Goal: Information Seeking & Learning: Compare options

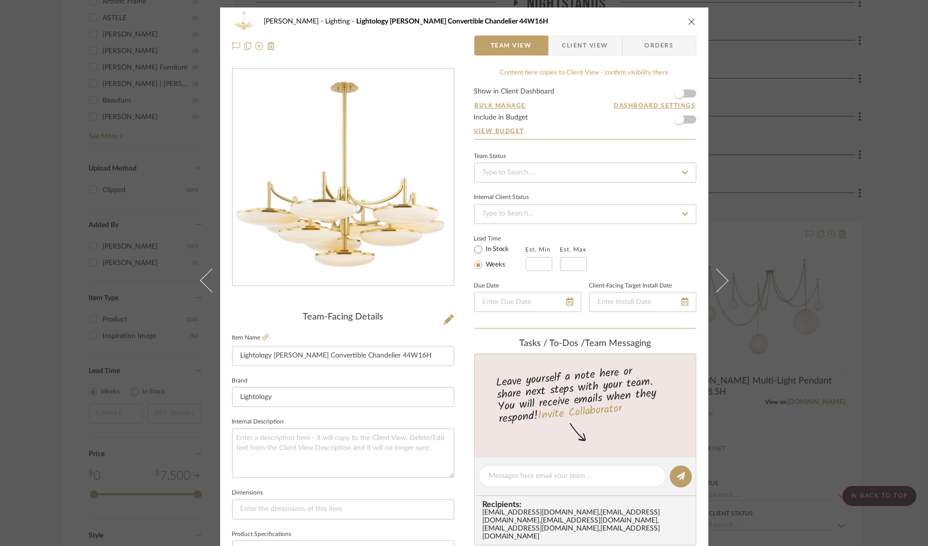
click at [825, 169] on div "Boutross Lighting Lightology Bregman Convertible Chandelier 44W16H Team View Cl…" at bounding box center [464, 273] width 928 height 546
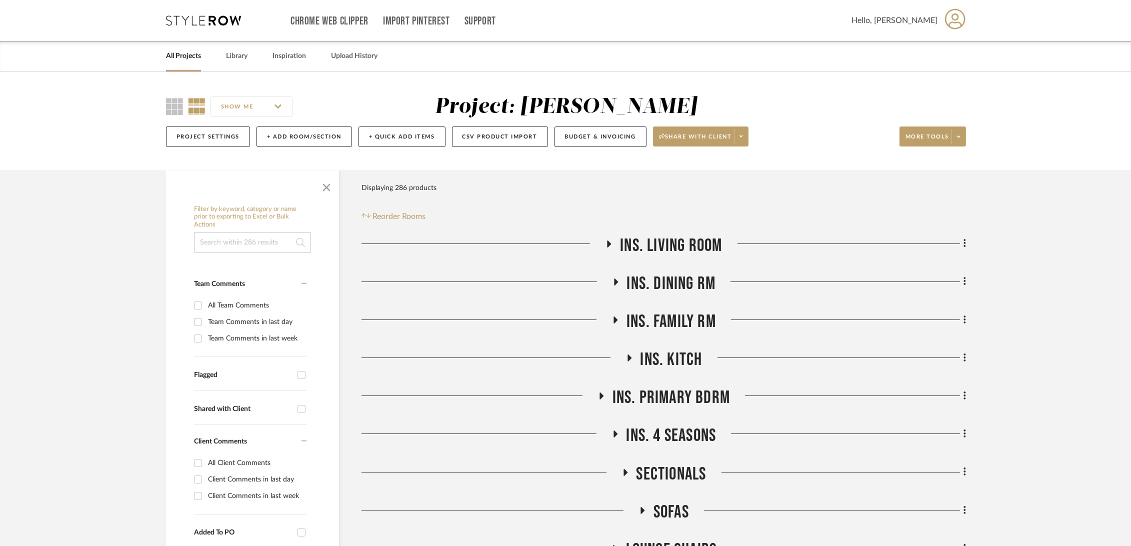
click at [222, 249] on input at bounding box center [252, 243] width 117 height 20
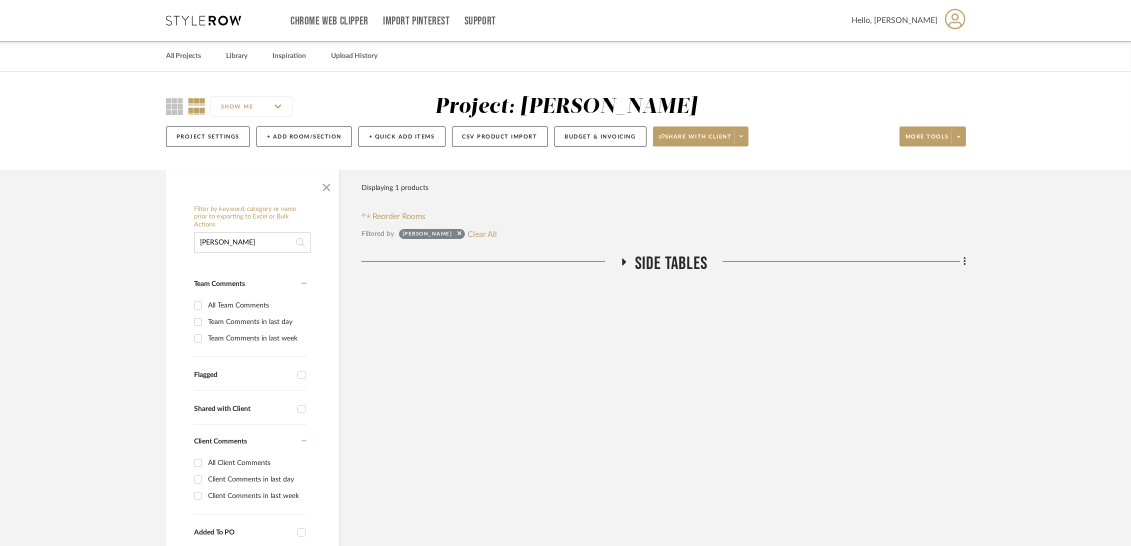
type input "hester"
click at [663, 264] on span "Side Tables" at bounding box center [671, 264] width 73 height 22
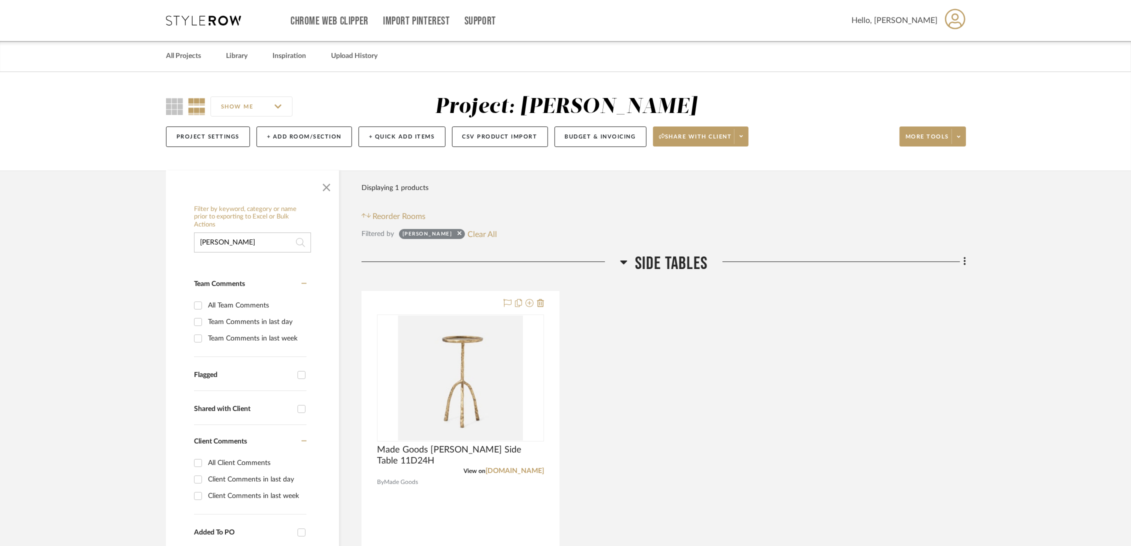
drag, startPoint x: 233, startPoint y: 240, endPoint x: 152, endPoint y: 237, distance: 80.5
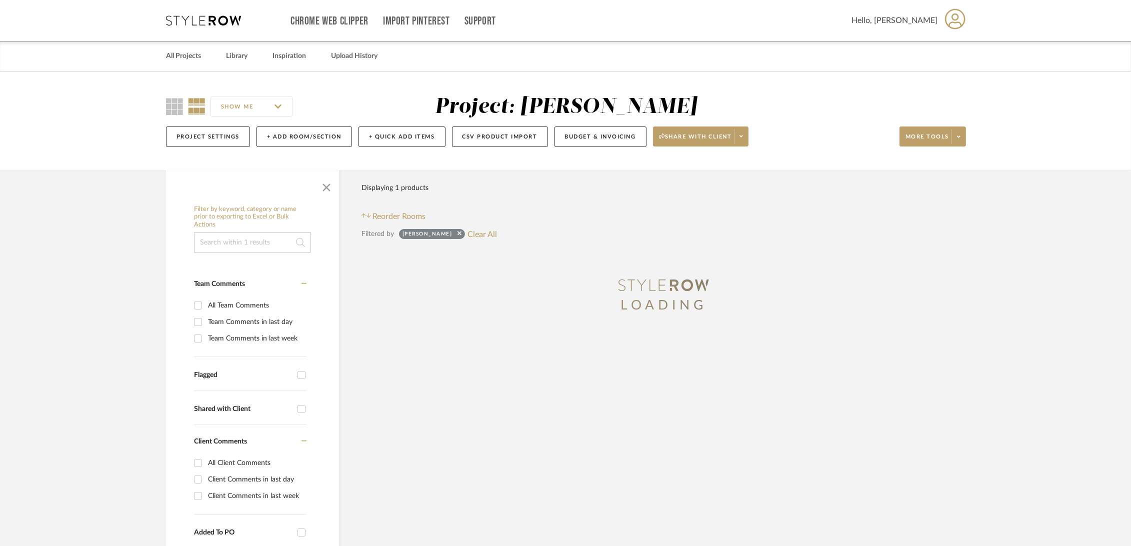
click at [117, 261] on project-details-page "SHOW ME Project: Boutross Project Settings + Add Room/Section + Quick Add Items…" at bounding box center [565, 549] width 1131 height 954
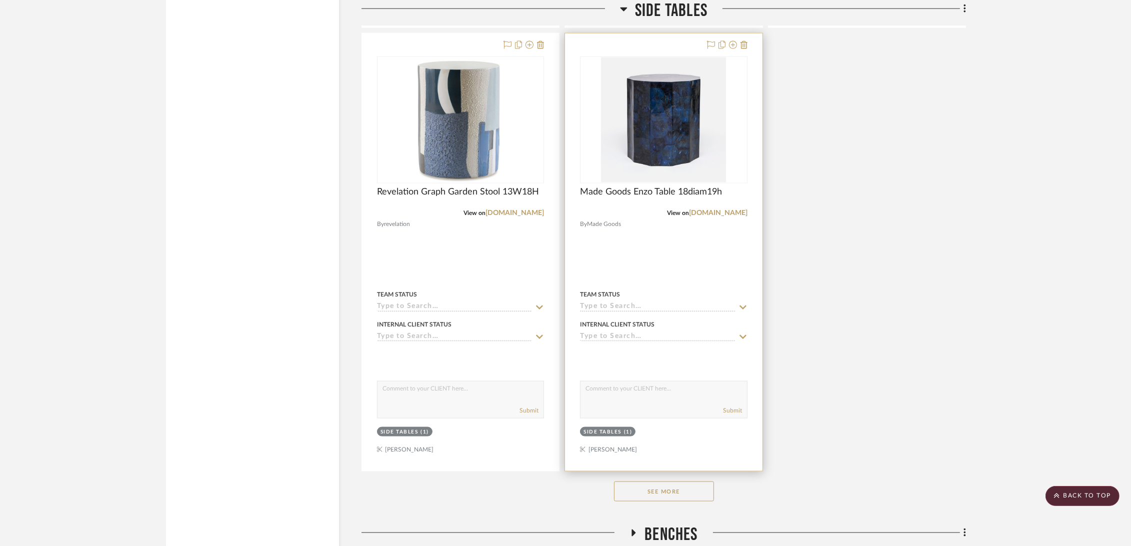
scroll to position [2000, 0]
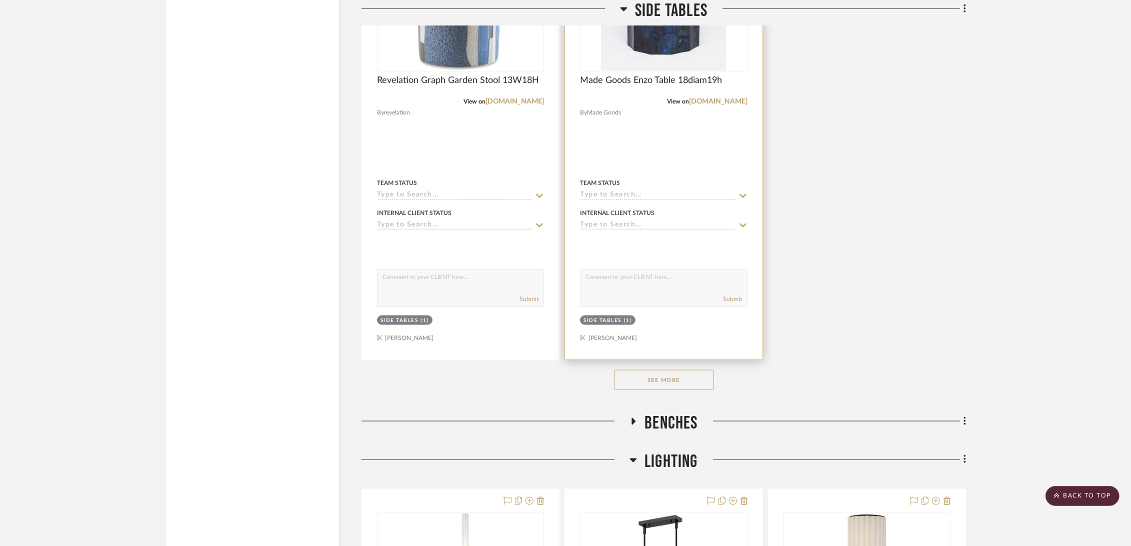
drag, startPoint x: 672, startPoint y: 377, endPoint x: 690, endPoint y: 299, distance: 79.6
click at [672, 377] on button "See More" at bounding box center [664, 380] width 100 height 20
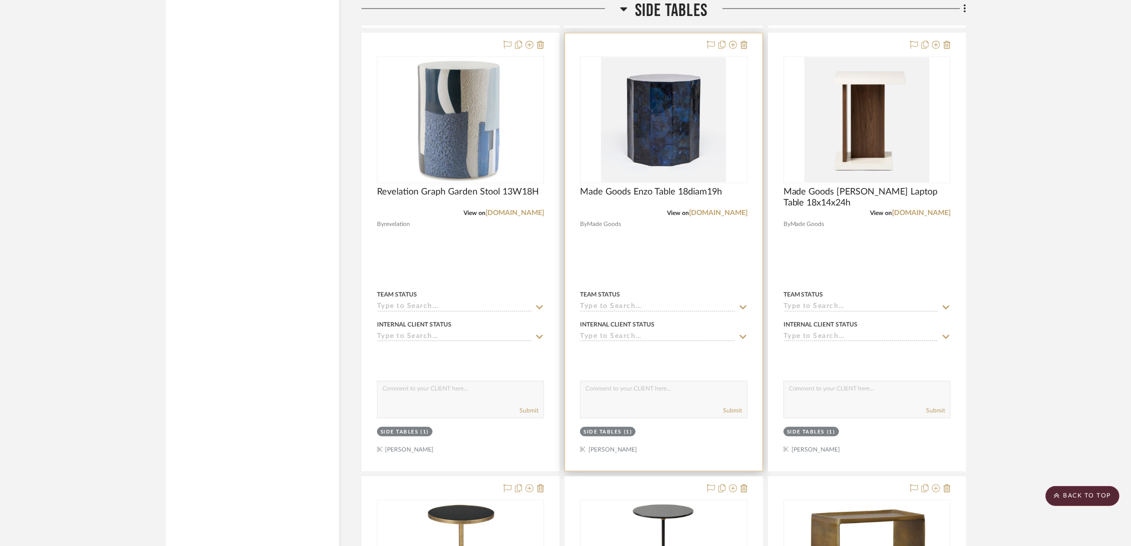
scroll to position [1833, 0]
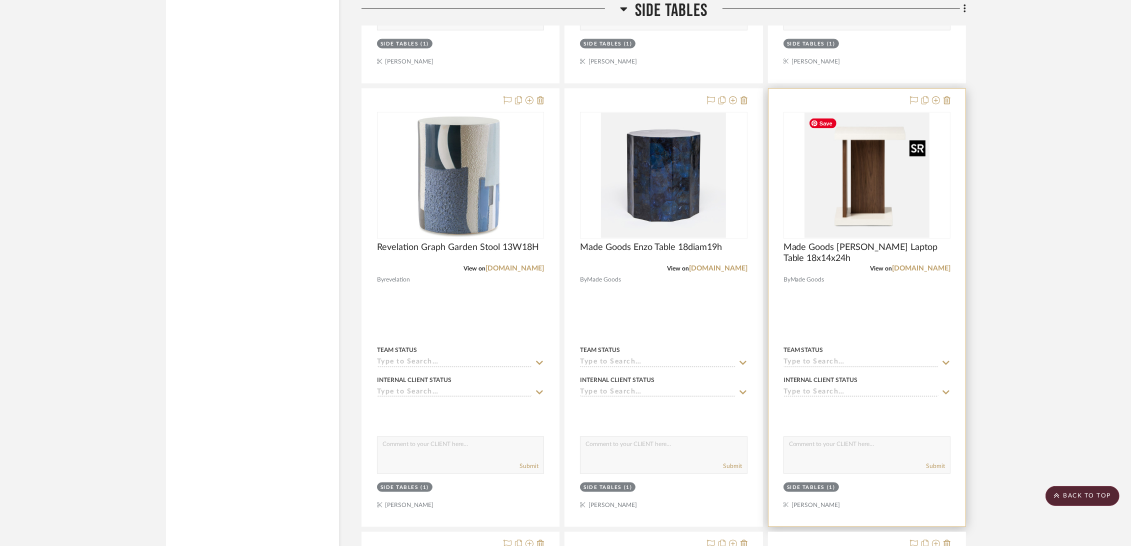
click at [0, 0] on img at bounding box center [0, 0] width 0 height 0
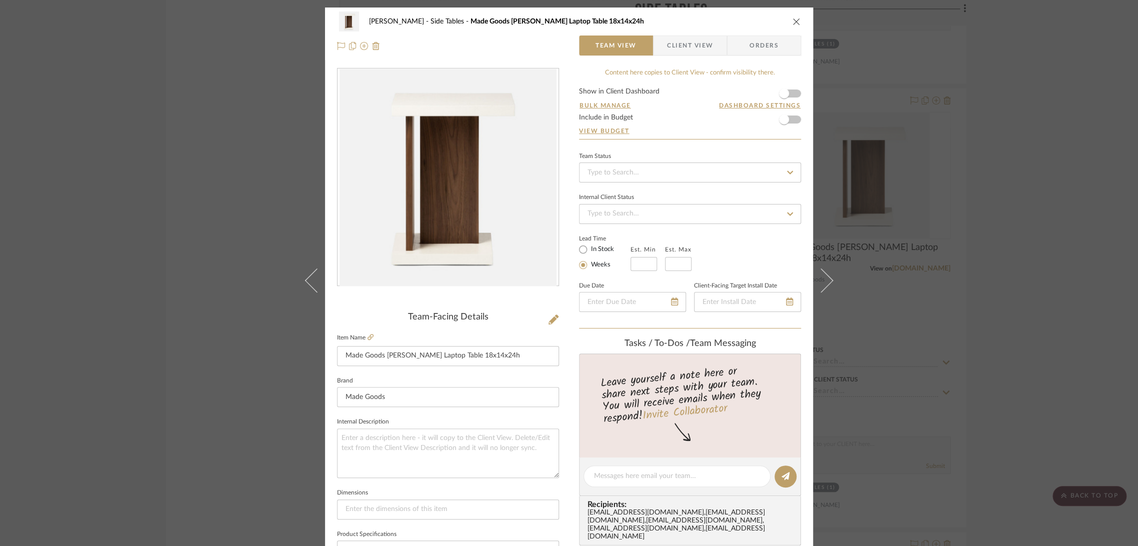
drag, startPoint x: 1067, startPoint y: 346, endPoint x: 1060, endPoint y: 347, distance: 7.0
click at [927, 346] on div "Boutross Side Tables Made Goods Corvin Laptop Table 18x14x24h Team View Client …" at bounding box center [569, 273] width 1138 height 546
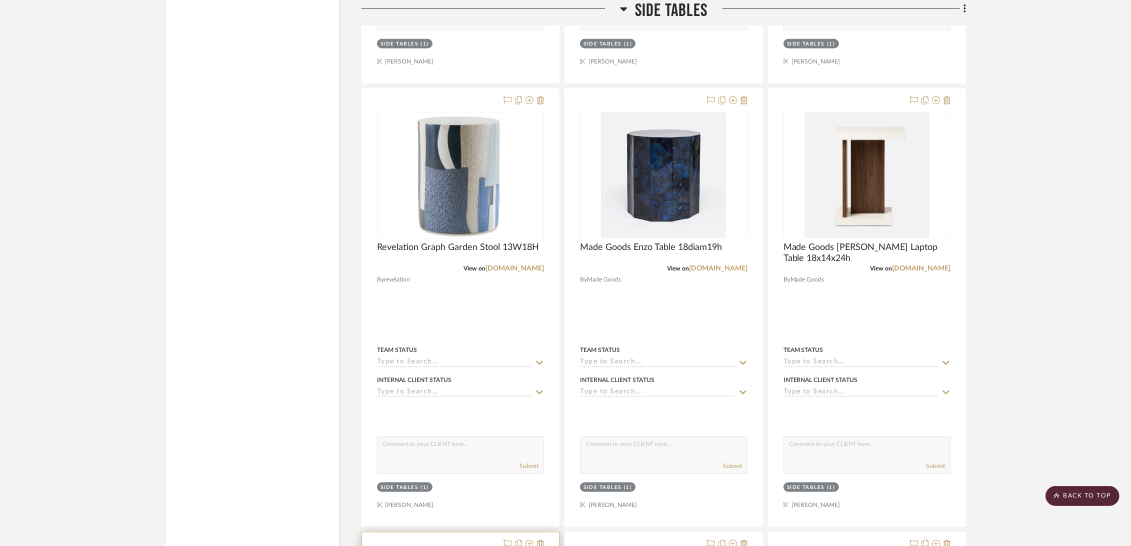
scroll to position [1722, 0]
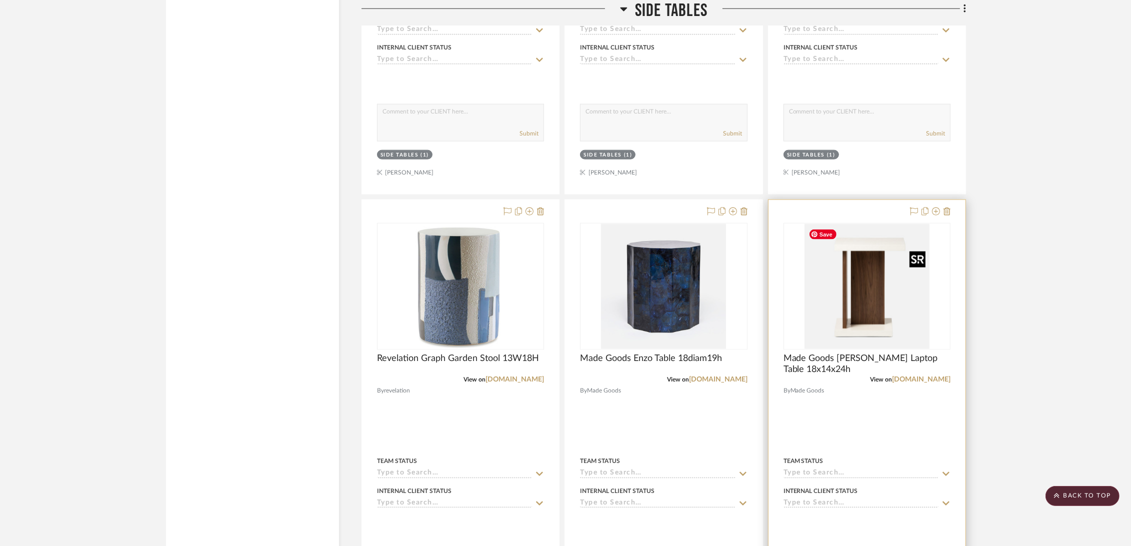
click at [888, 298] on img "0" at bounding box center [867, 286] width 125 height 125
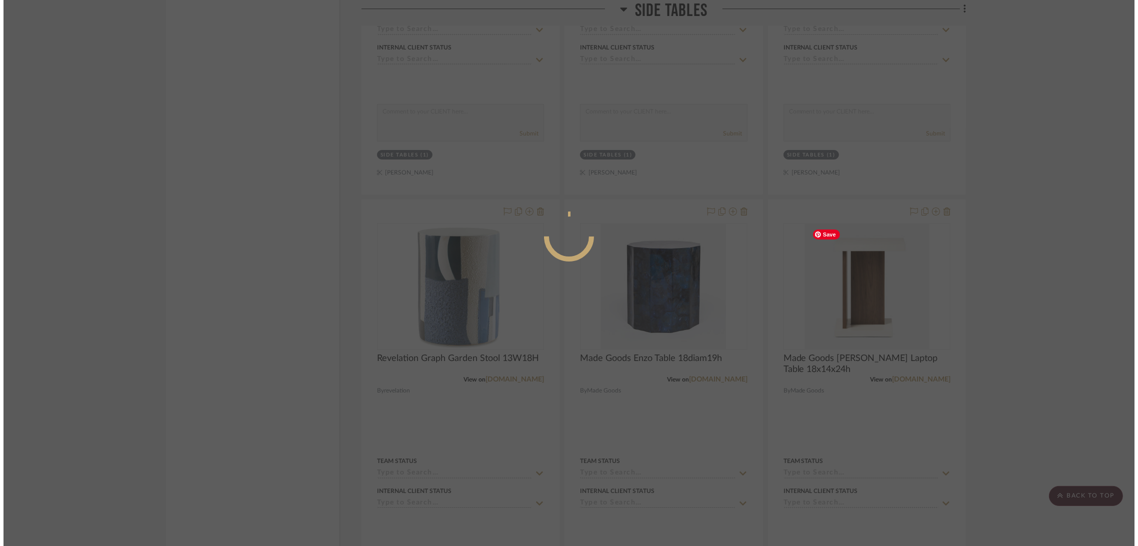
scroll to position [0, 0]
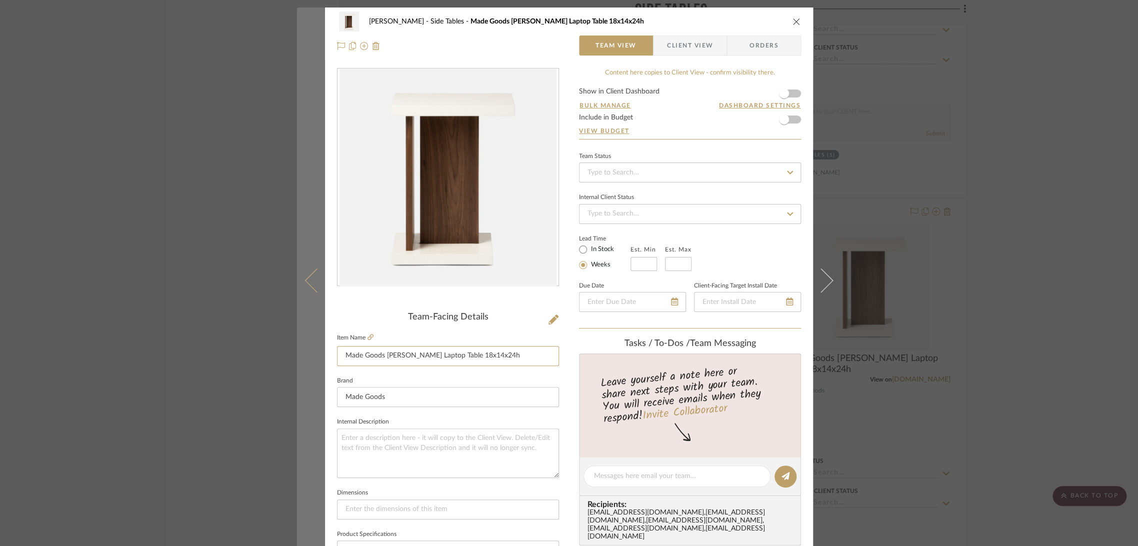
drag, startPoint x: 499, startPoint y: 355, endPoint x: 294, endPoint y: 374, distance: 206.4
click at [291, 371] on div "Boutross Side Tables Made Goods Corvin Laptop Table 18x14x24h Team View Client …" at bounding box center [569, 273] width 1138 height 546
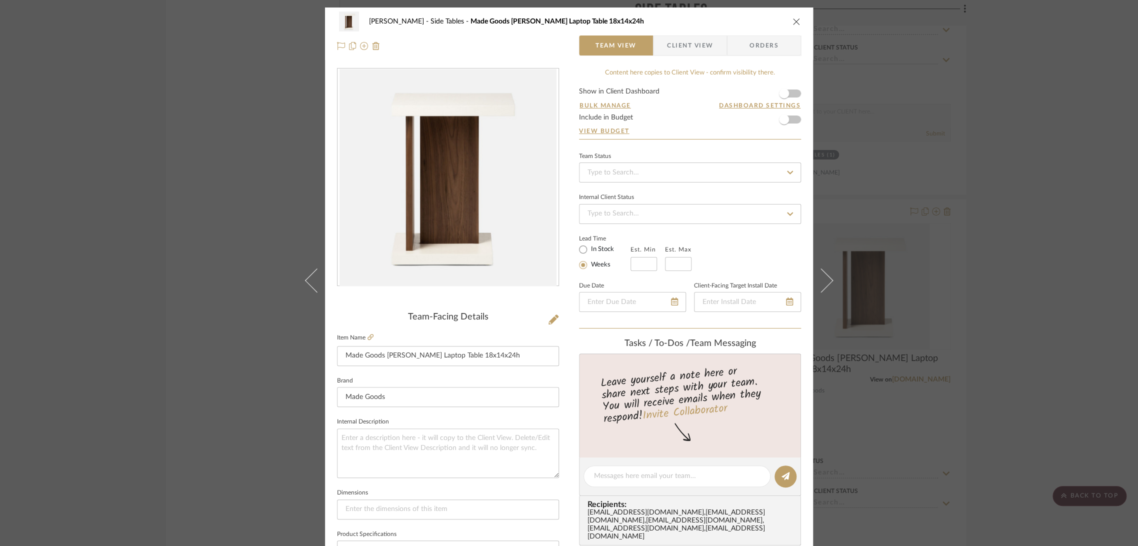
click at [927, 204] on div "Boutross Side Tables Made Goods Corvin Laptop Table 18x14x24h Team View Client …" at bounding box center [569, 273] width 1138 height 546
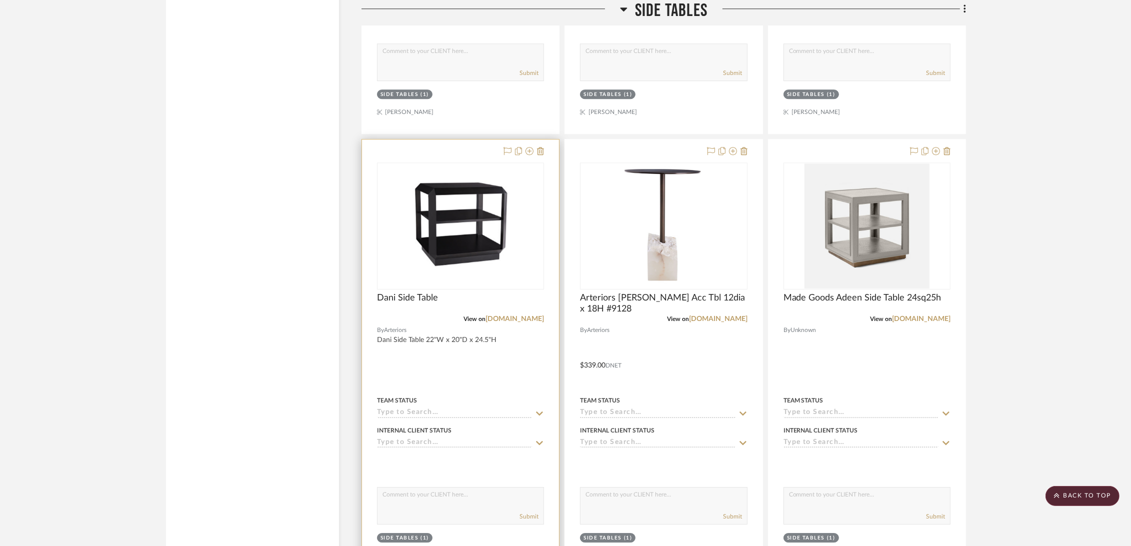
scroll to position [3944, 0]
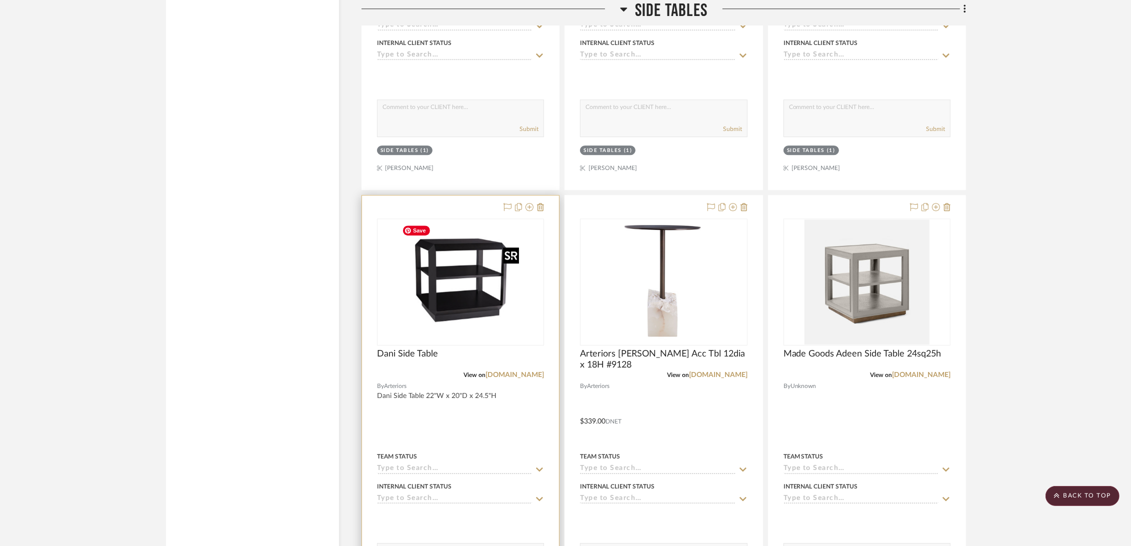
click at [463, 294] on img "0" at bounding box center [460, 282] width 125 height 125
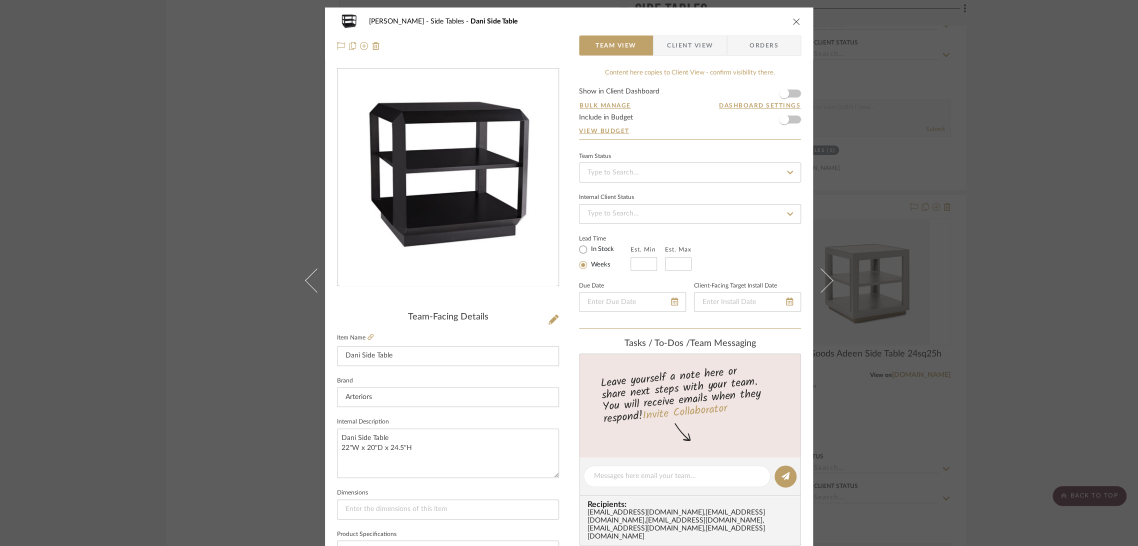
click at [387, 411] on sr-form-field "Brand Arteriors" at bounding box center [448, 395] width 222 height 42
click at [412, 445] on textarea "Dani Side Table 22"W x 20"D x 24.5"H" at bounding box center [448, 454] width 222 height 50
drag, startPoint x: 416, startPoint y: 447, endPoint x: 323, endPoint y: 437, distance: 94.0
click at [325, 437] on div "Boutross Side Tables Dani Side Table Team View Client View Orders Team-Facing D…" at bounding box center [569, 470] width 488 height 924
click at [927, 233] on div "Boutross Side Tables Dani Side Table Team View Client View Orders Team-Facing D…" at bounding box center [569, 273] width 1138 height 546
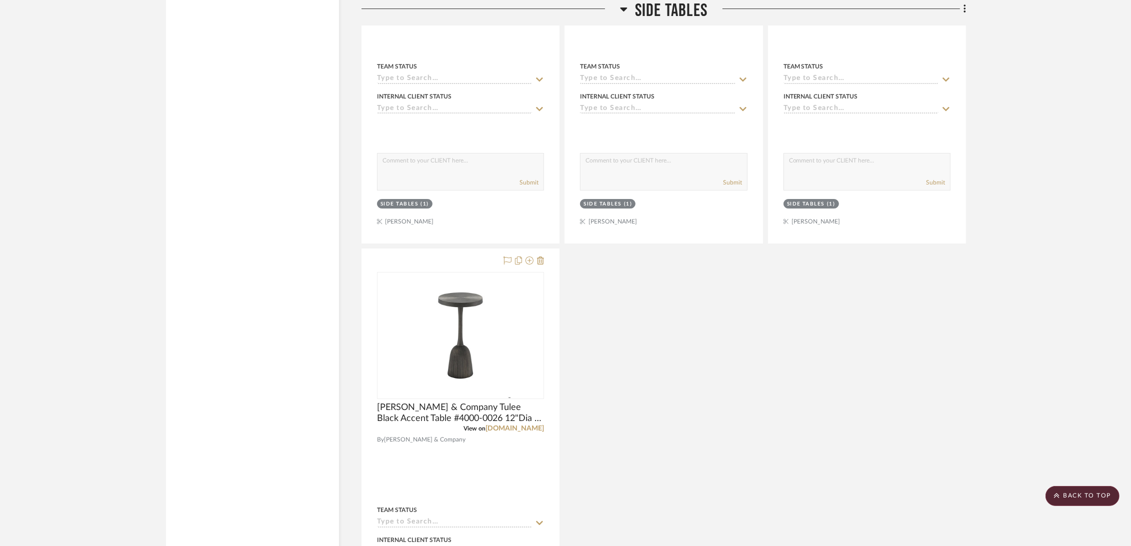
scroll to position [4833, 0]
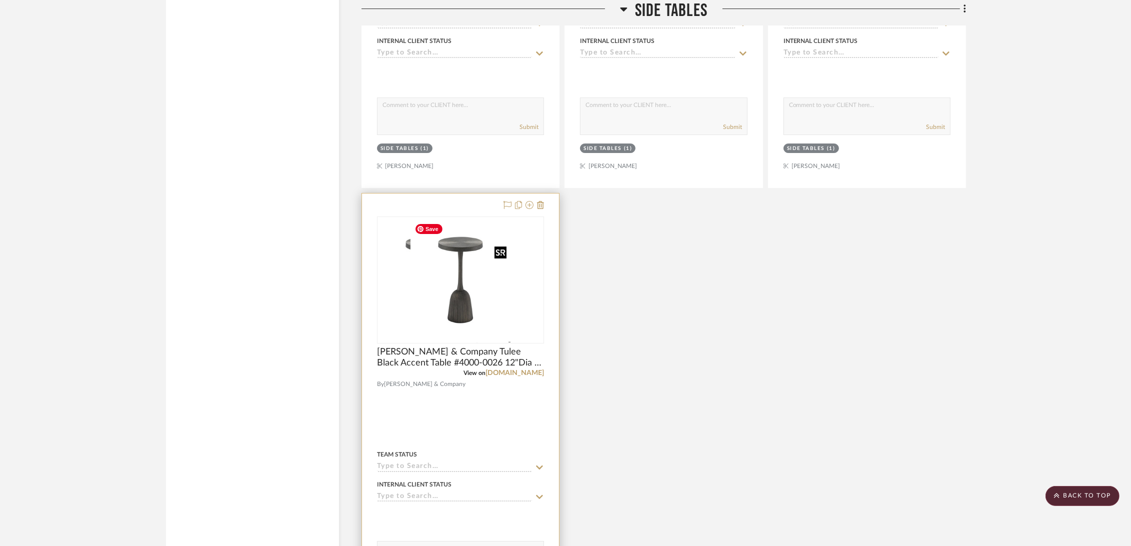
click at [456, 295] on div at bounding box center [460, 280] width 167 height 127
click at [460, 308] on img "0" at bounding box center [461, 280] width 100 height 125
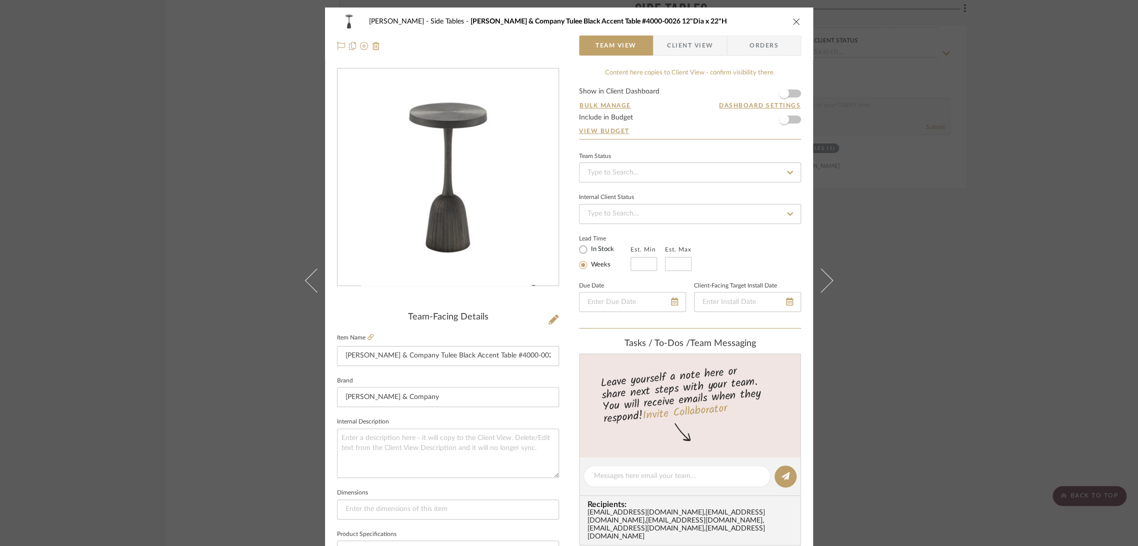
click at [794, 21] on icon "close" at bounding box center [797, 22] width 8 height 8
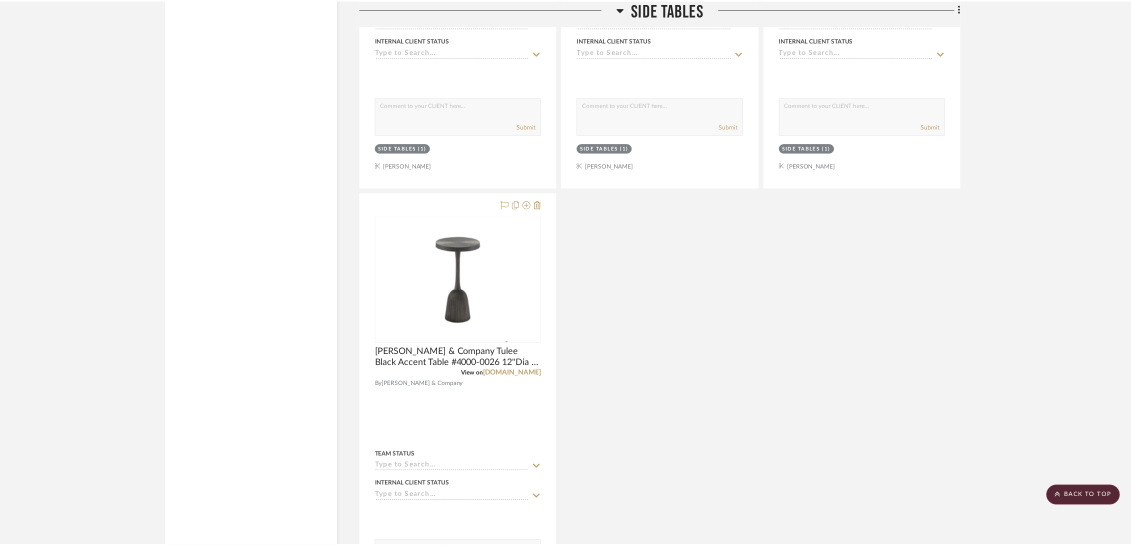
scroll to position [4833, 0]
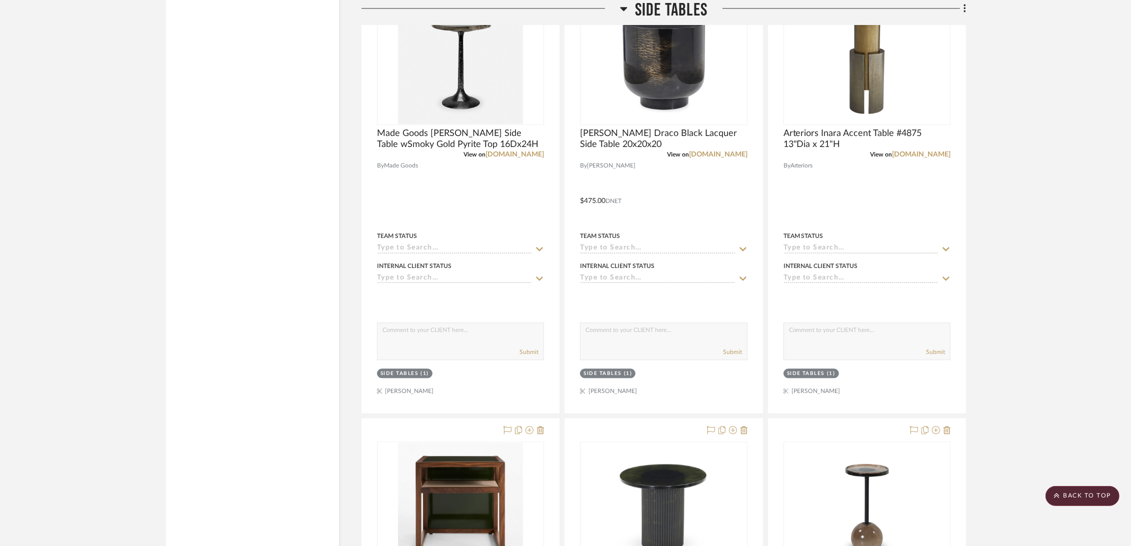
scroll to position [3167, 0]
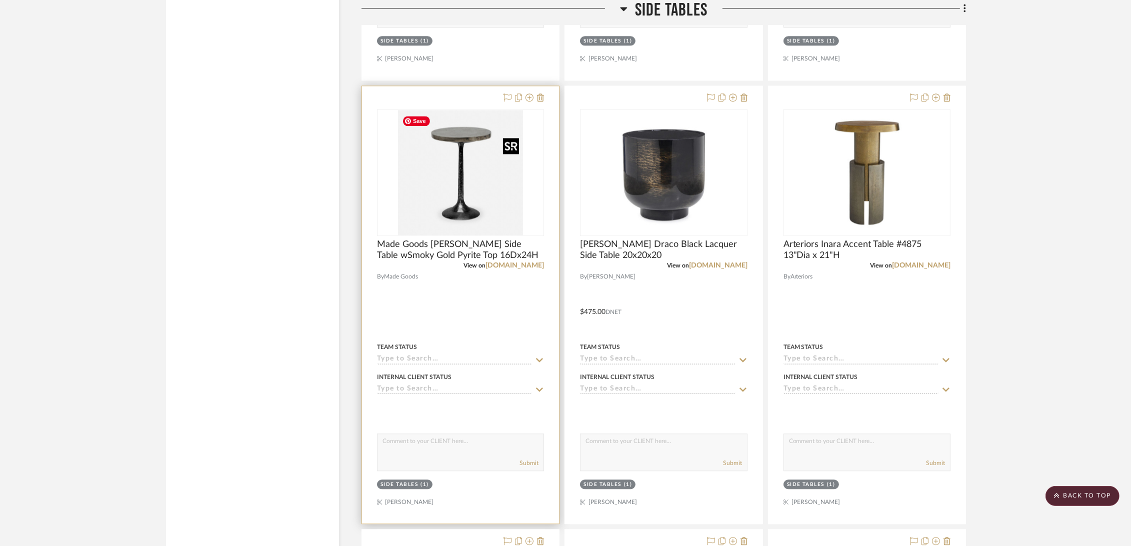
click at [435, 187] on img "0" at bounding box center [460, 172] width 125 height 125
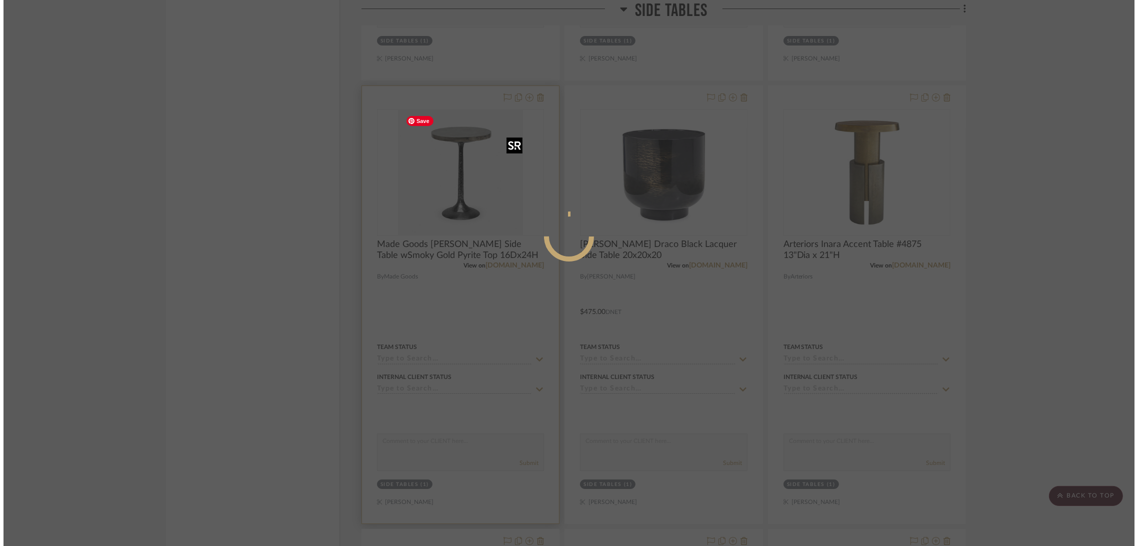
scroll to position [0, 0]
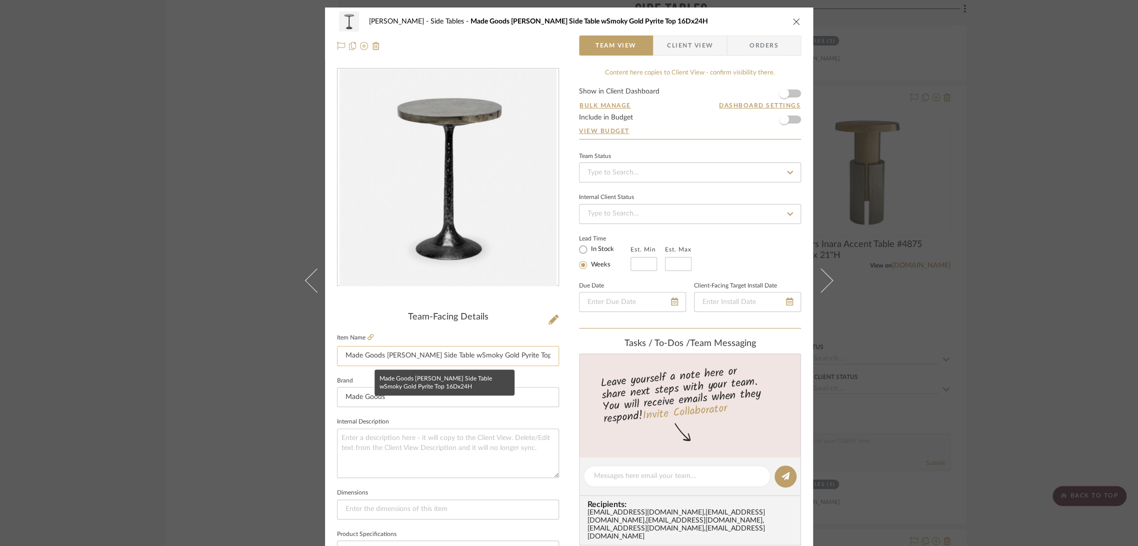
click at [496, 349] on input "Made Goods Delancy Side Table wSmoky Gold Pyrite Top 16Dx24H" at bounding box center [448, 356] width 222 height 20
click at [927, 169] on div "Boutross Side Tables Made Goods Delancy Side Table wSmoky Gold Pyrite Top 16Dx2…" at bounding box center [569, 273] width 1138 height 546
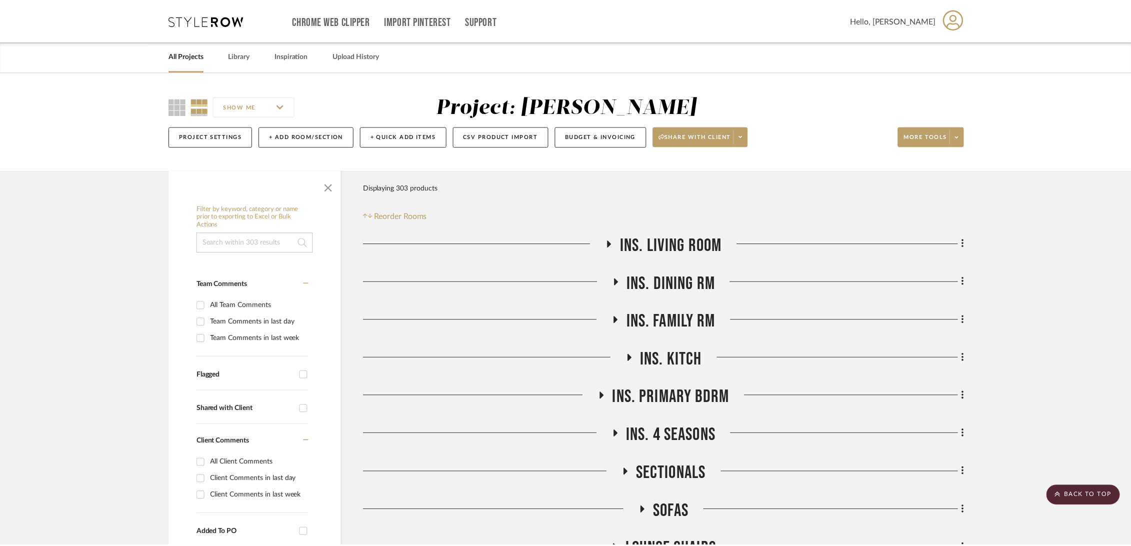
scroll to position [3167, 0]
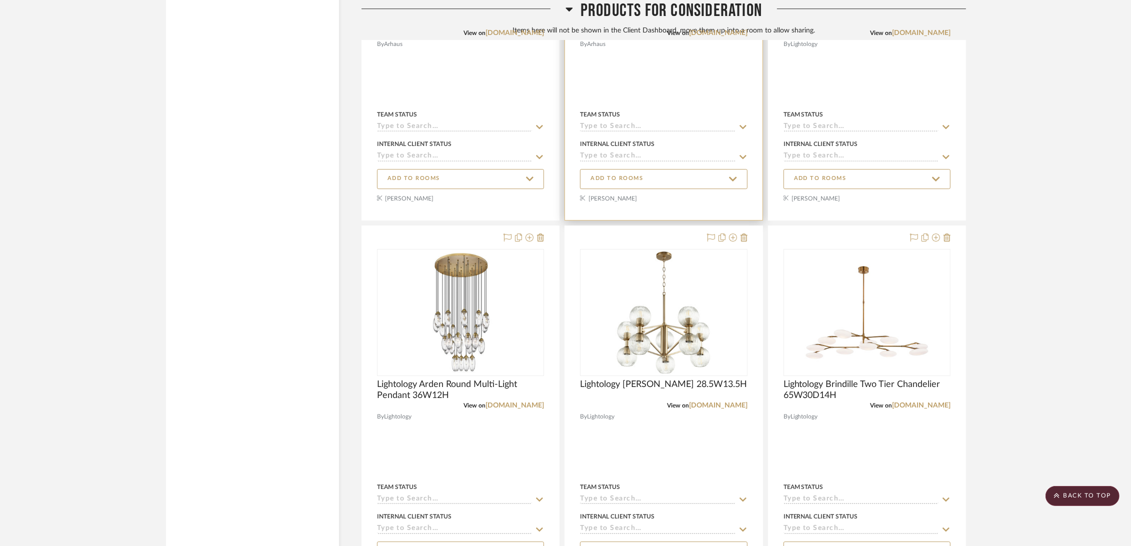
scroll to position [9444, 0]
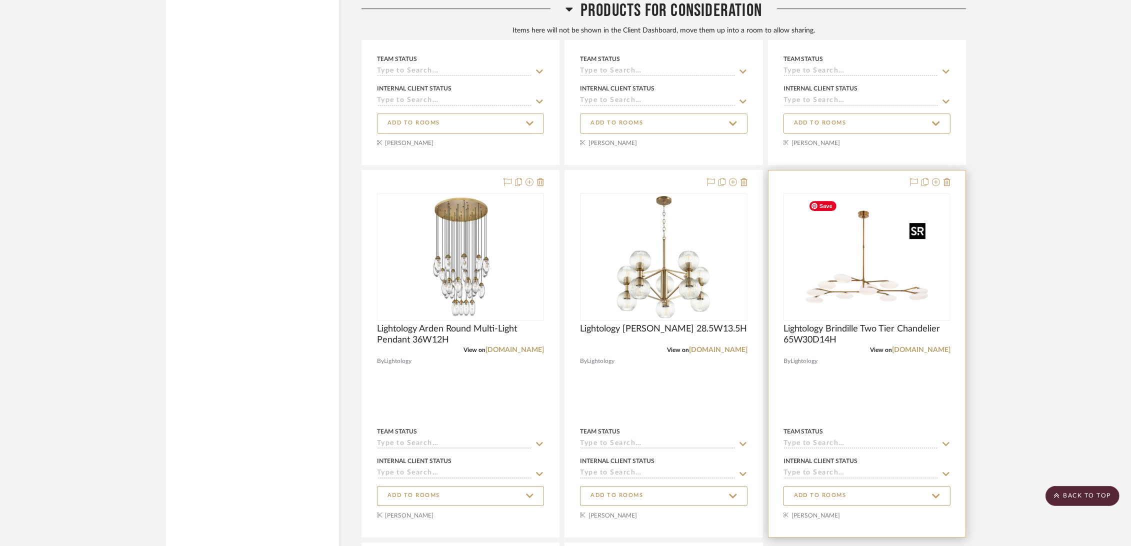
click at [875, 281] on img "0" at bounding box center [867, 257] width 125 height 125
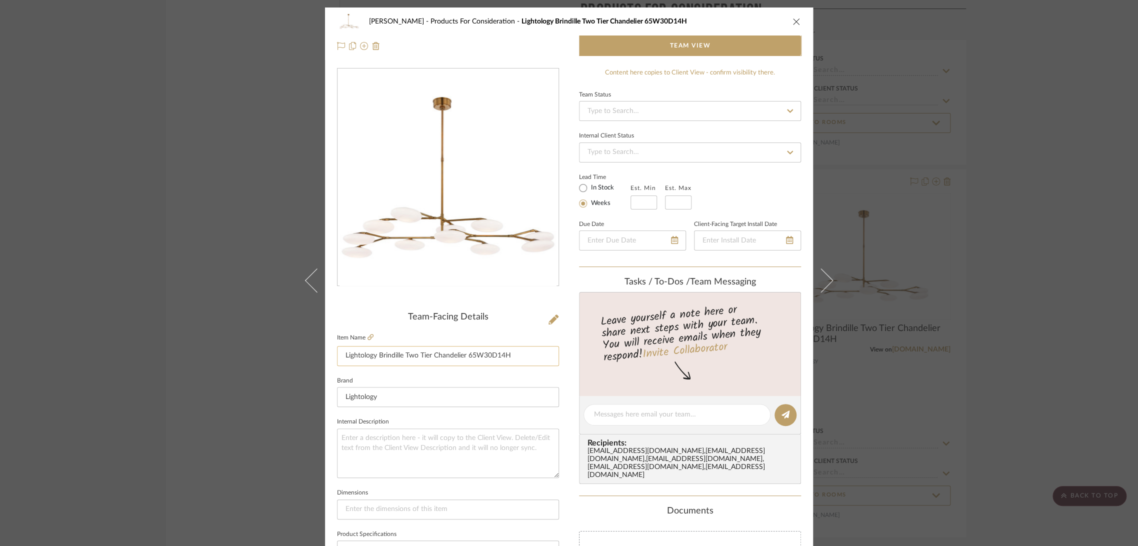
click at [489, 352] on input "Lightology Brindille Two Tier Chandelier 65W30D14H" at bounding box center [448, 356] width 222 height 20
drag, startPoint x: 513, startPoint y: 354, endPoint x: 230, endPoint y: 352, distance: 282.5
click at [230, 352] on div "Boutross Products For Consideration Lightology Brindille Two Tier Chandelier 65…" at bounding box center [569, 273] width 1138 height 546
drag, startPoint x: 1024, startPoint y: 234, endPoint x: 1000, endPoint y: 233, distance: 23.5
click at [927, 234] on div "Boutross Products For Consideration Lightology Brindille Two Tier Chandelier 65…" at bounding box center [569, 273] width 1138 height 546
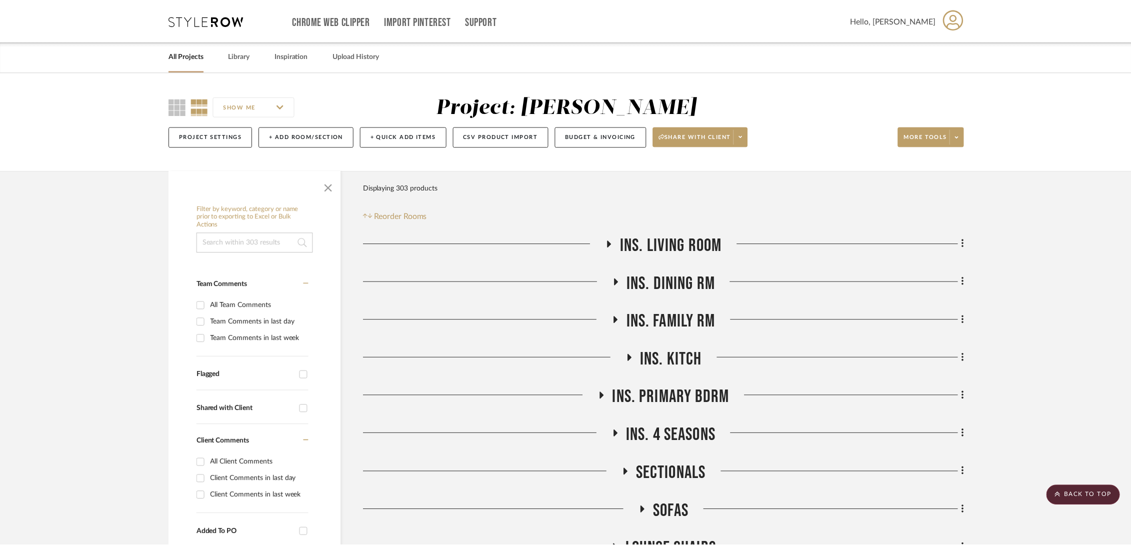
scroll to position [9444, 0]
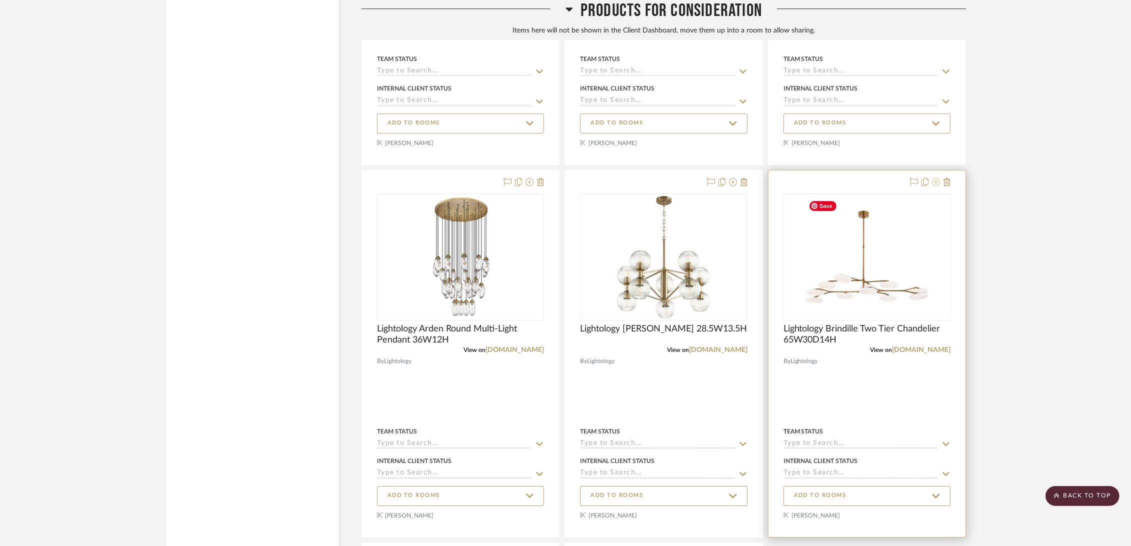
click at [927, 183] on icon at bounding box center [936, 182] width 8 height 8
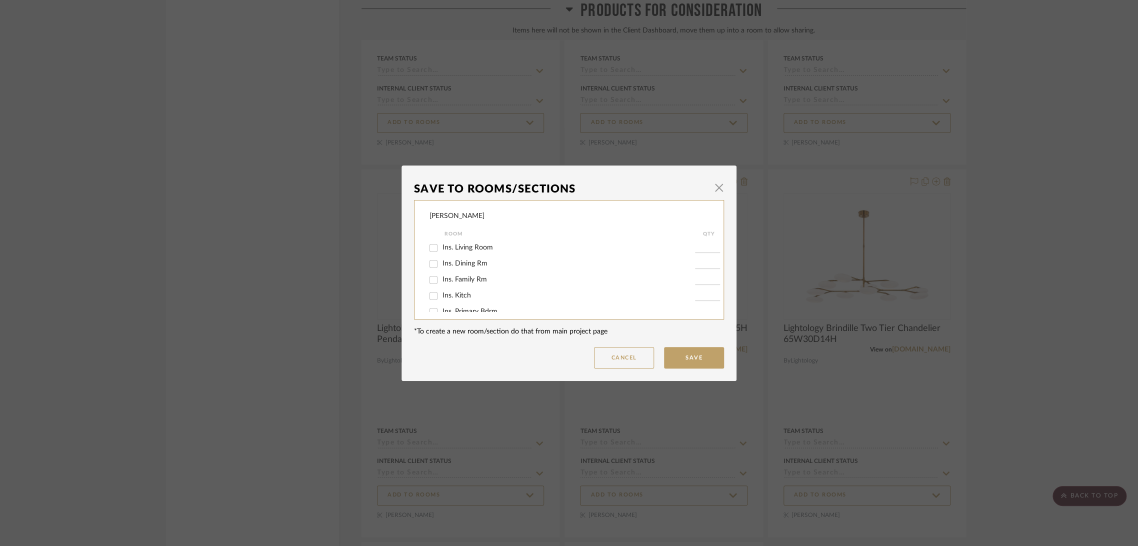
scroll to position [299, 0]
click at [437, 301] on input "Lighting" at bounding box center [434, 301] width 16 height 16
checkbox input "true"
type input "1"
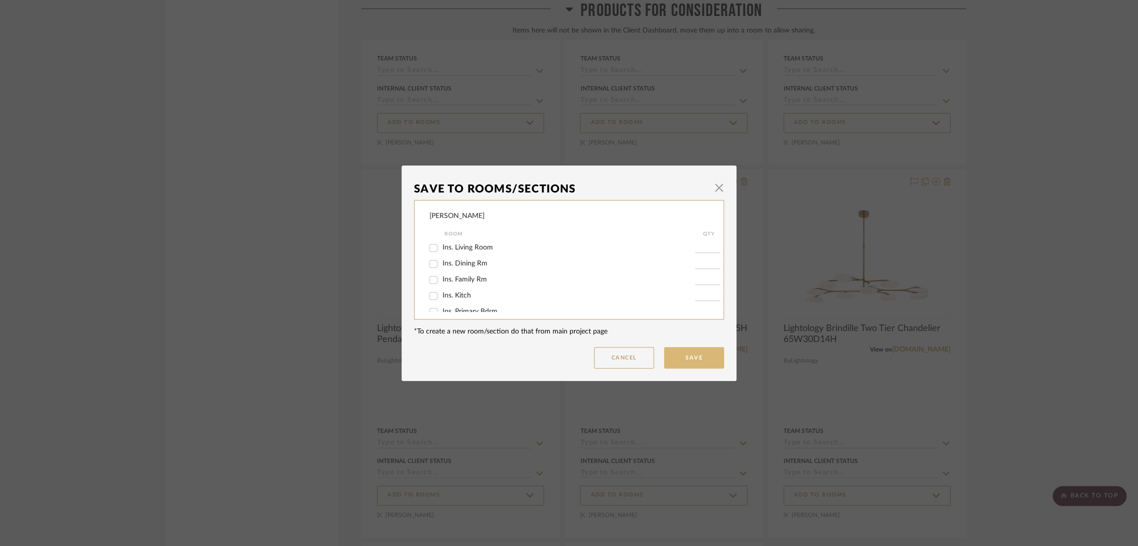
click at [708, 355] on button "Save" at bounding box center [694, 358] width 60 height 22
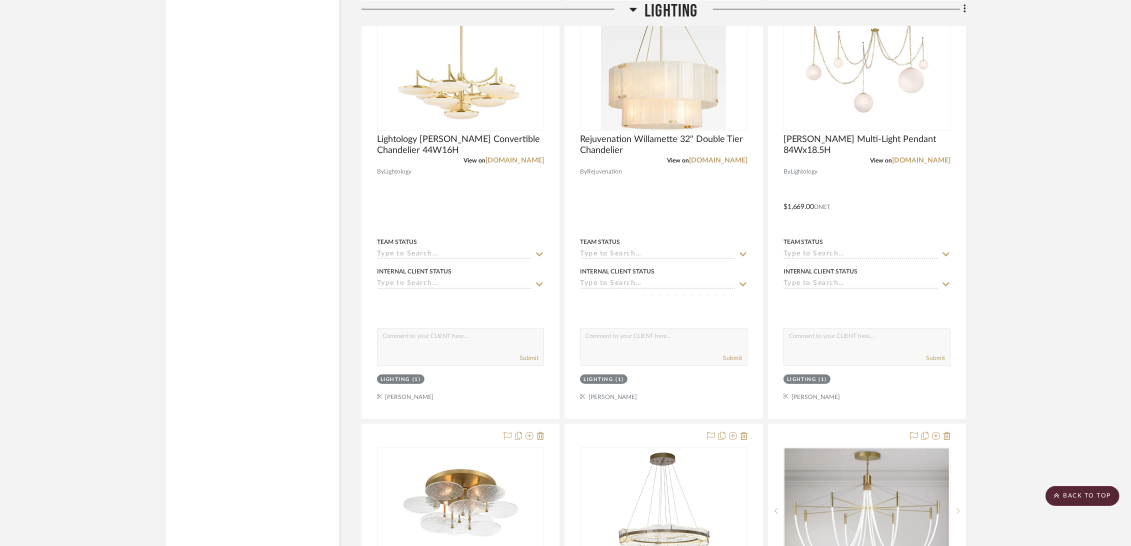
scroll to position [6444, 0]
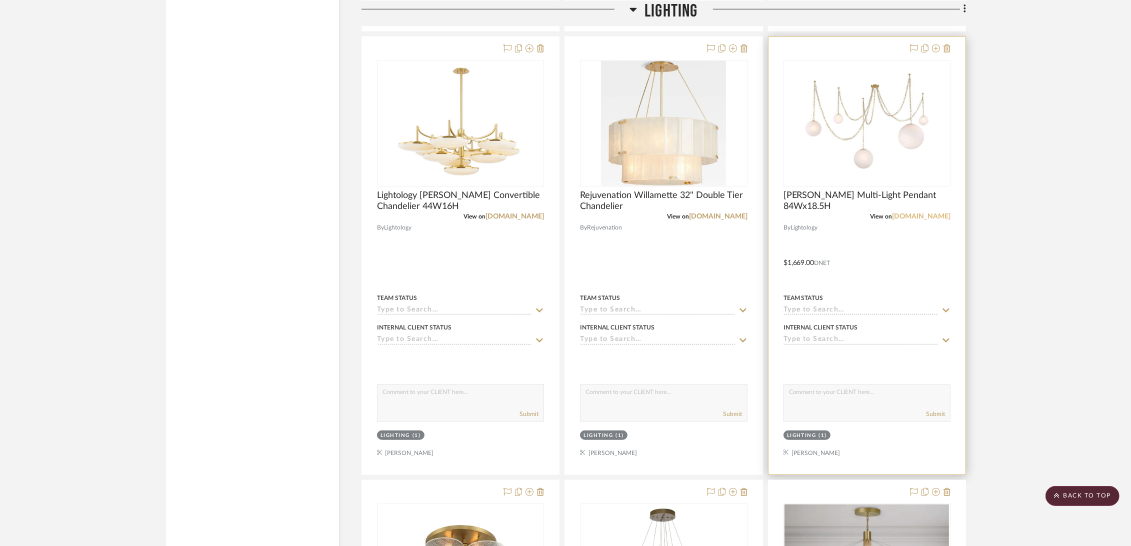
click at [924, 218] on link "[DOMAIN_NAME]" at bounding box center [921, 216] width 59 height 7
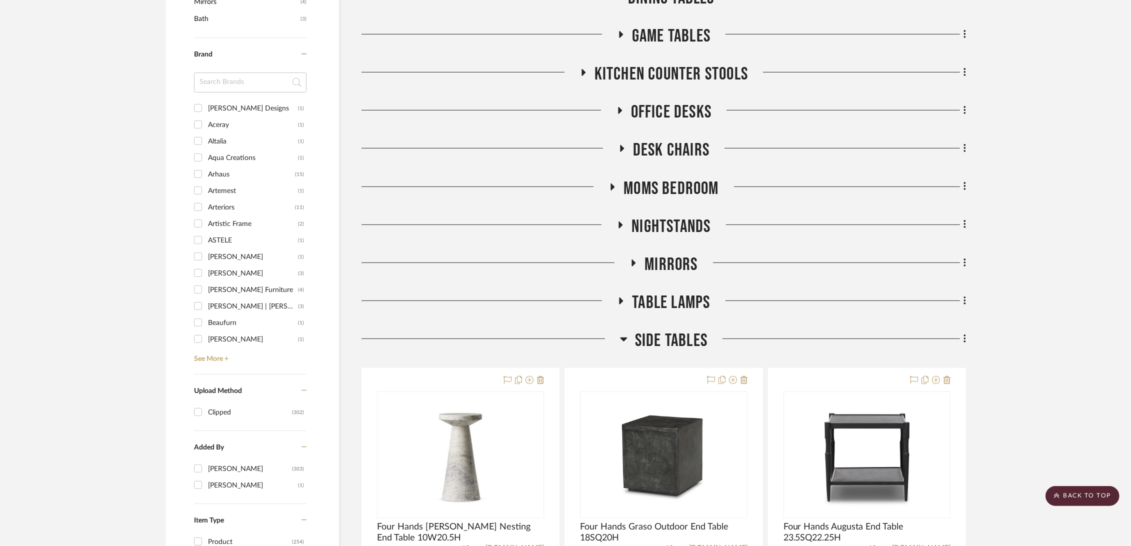
scroll to position [833, 0]
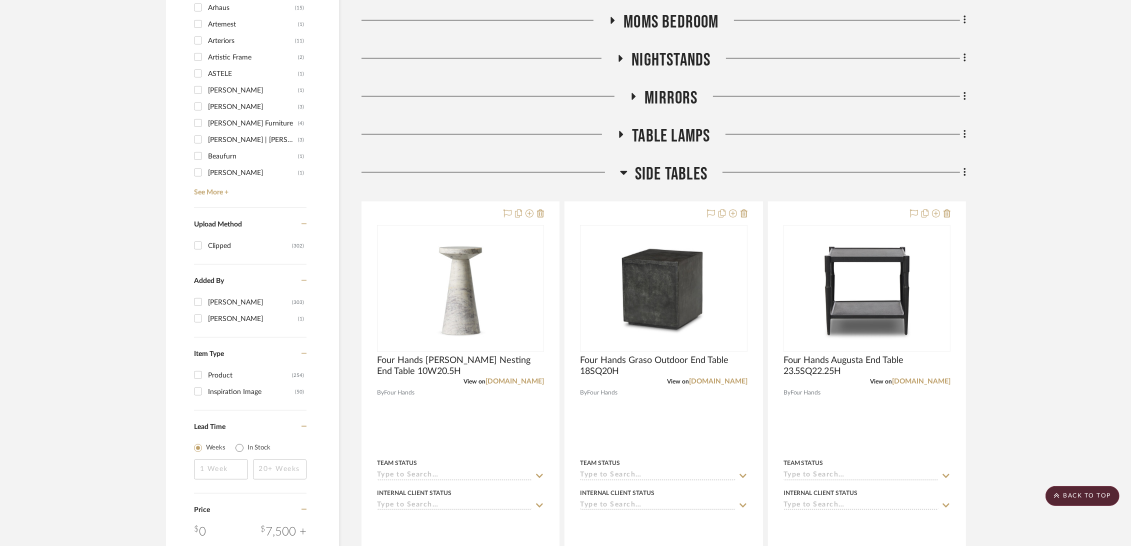
click at [677, 166] on span "Side Tables" at bounding box center [671, 175] width 73 height 22
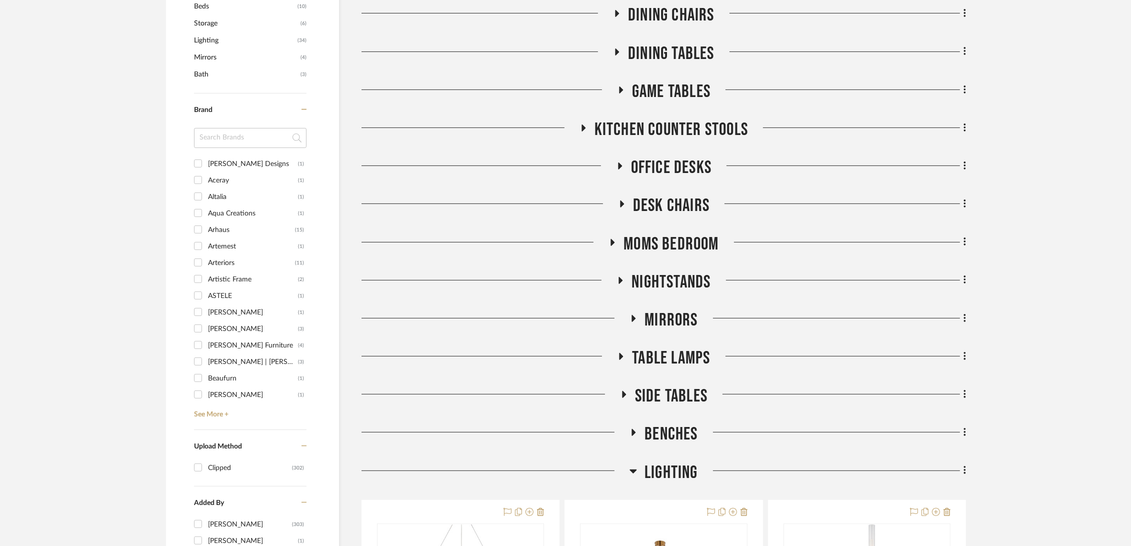
scroll to position [667, 0]
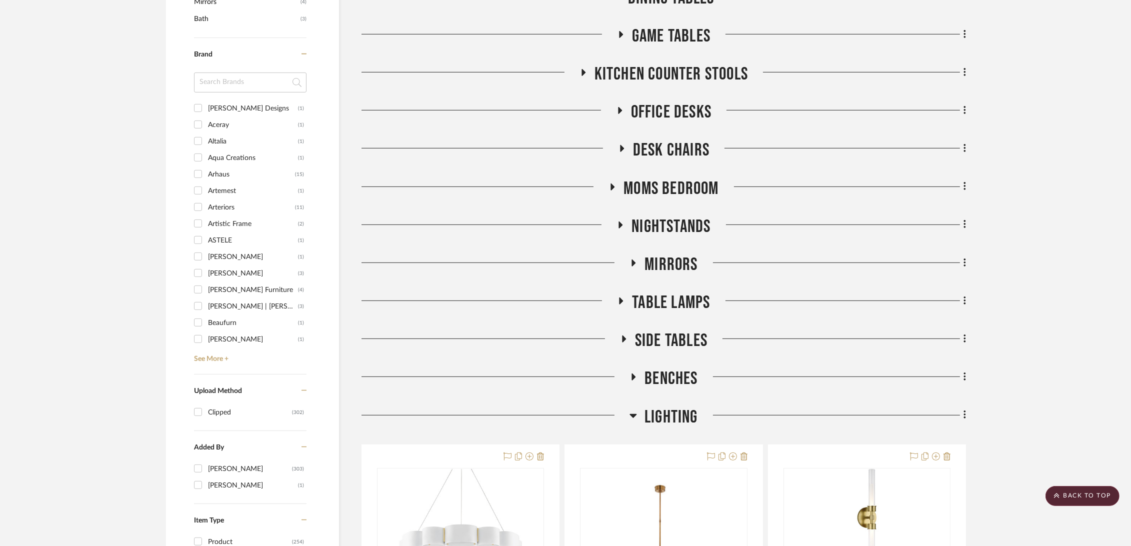
click at [653, 347] on span "Side Tables" at bounding box center [671, 341] width 73 height 22
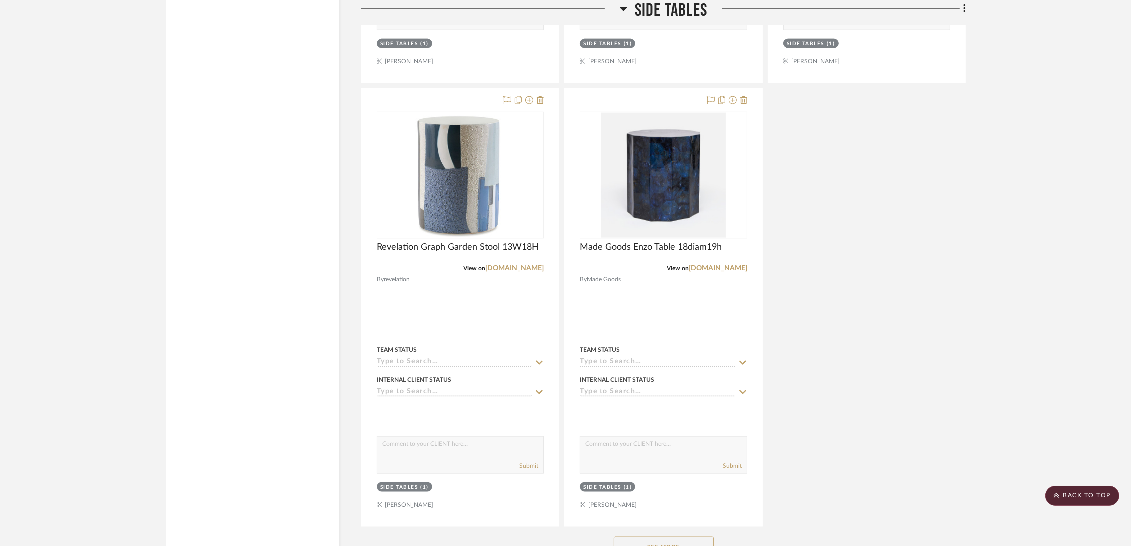
scroll to position [1944, 0]
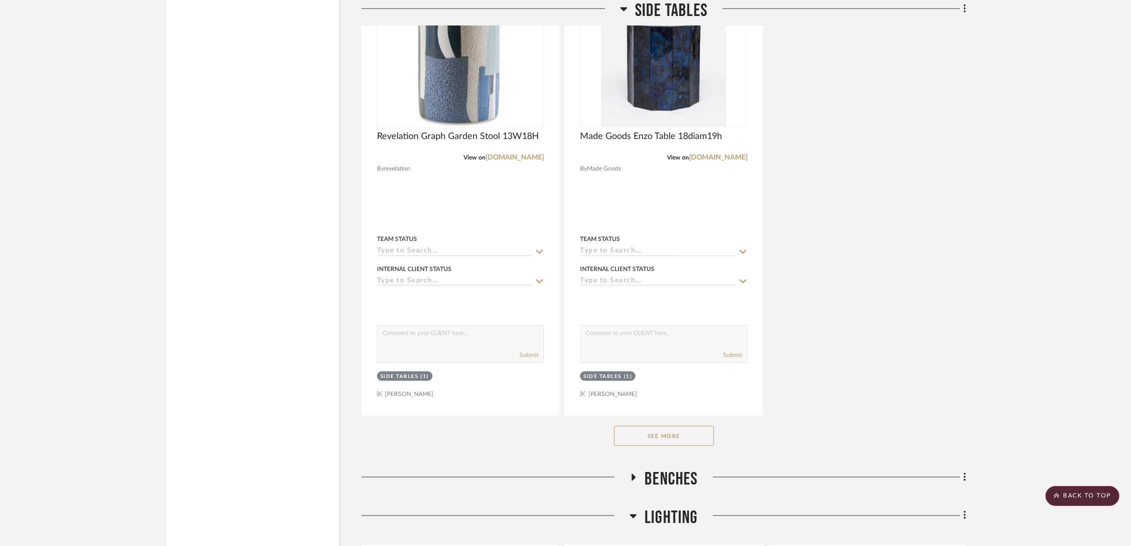
click at [665, 431] on button "See More" at bounding box center [664, 436] width 100 height 20
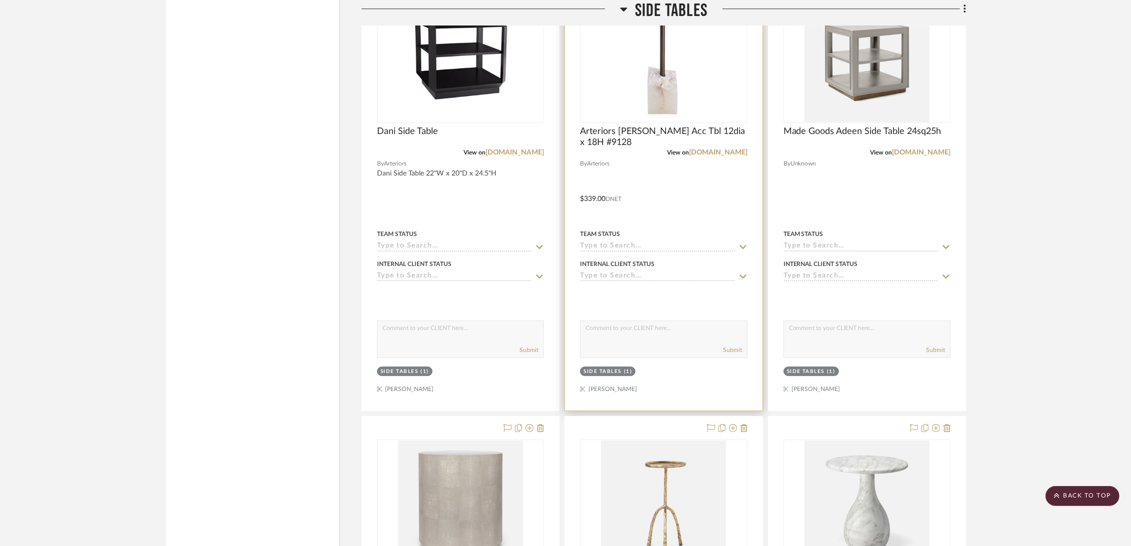
scroll to position [4056, 0]
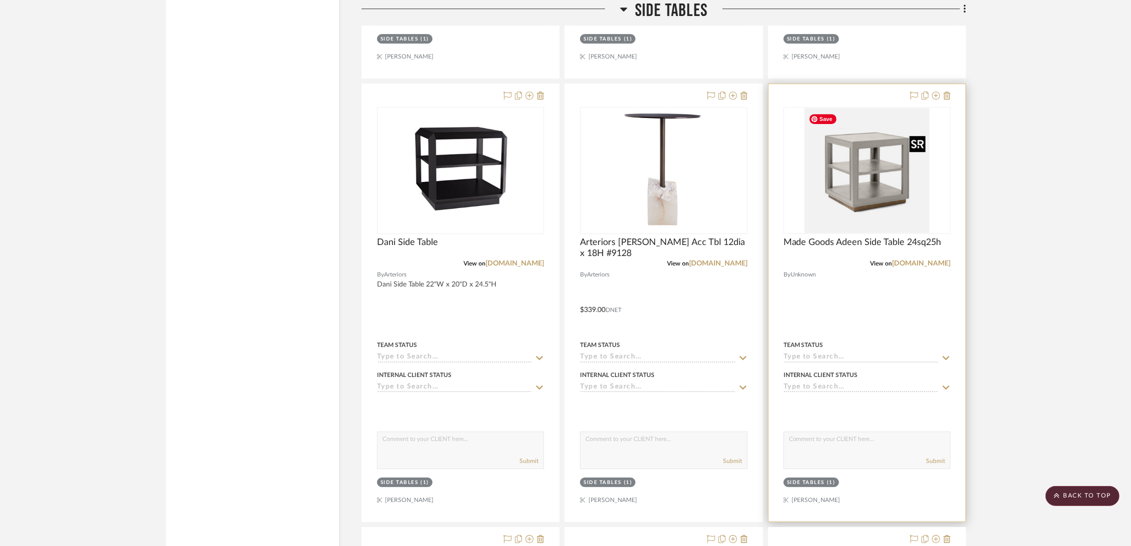
click at [0, 0] on img at bounding box center [0, 0] width 0 height 0
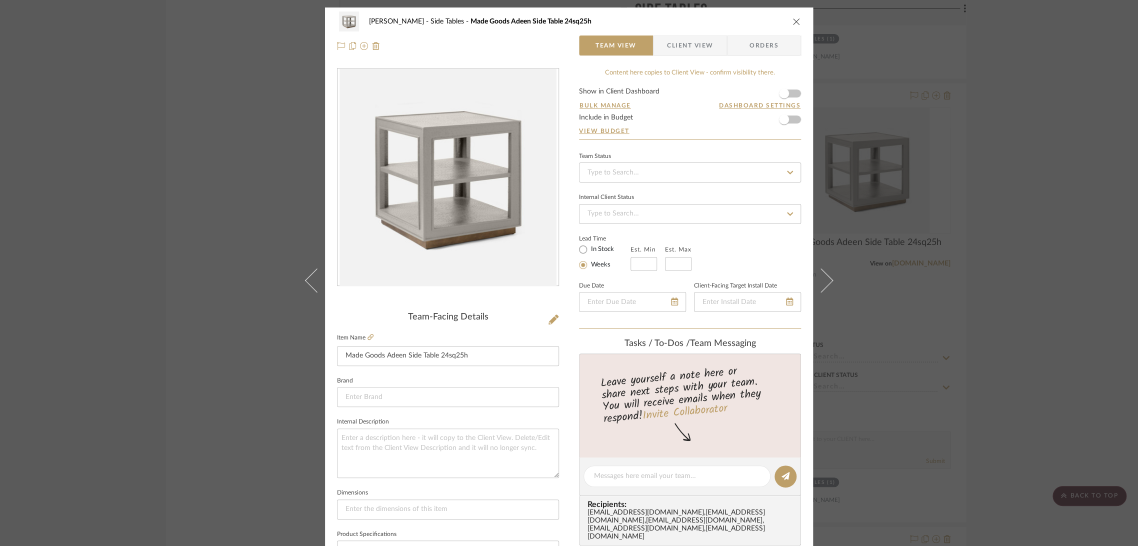
click at [428, 385] on fieldset "Brand" at bounding box center [448, 391] width 222 height 34
click at [497, 355] on input "Made Goods Adeen Side Table 24sq25h" at bounding box center [448, 356] width 222 height 20
click at [466, 355] on input "Made Goods Adeen Side Table 24sq25h" at bounding box center [448, 356] width 222 height 20
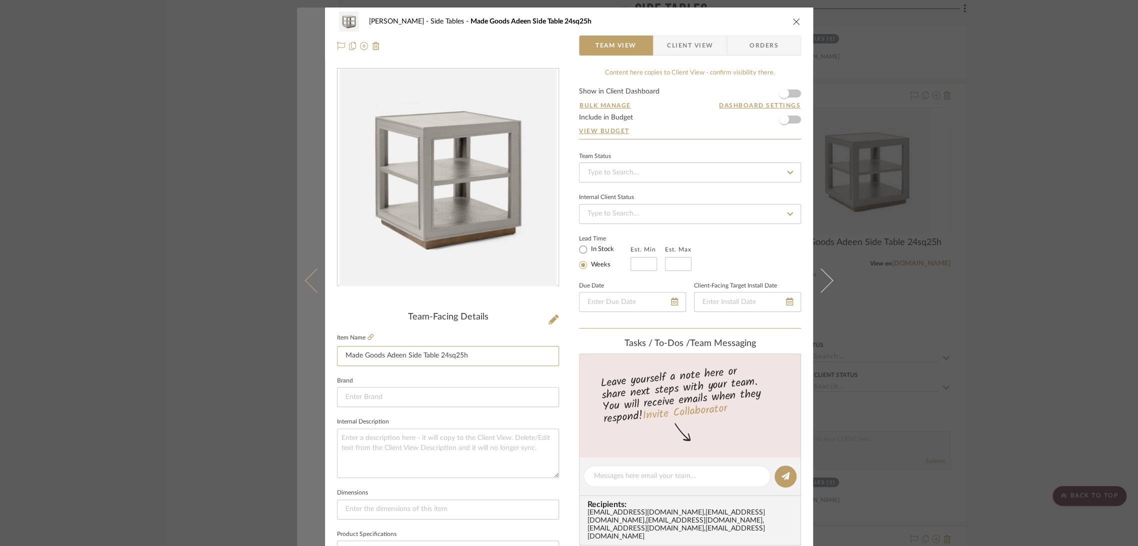
drag, startPoint x: 466, startPoint y: 355, endPoint x: 314, endPoint y: 354, distance: 151.5
click at [314, 354] on mat-dialog-content "Boutross Side Tables Made Goods Adeen Side Table 24sq25h Team View Client View …" at bounding box center [569, 470] width 544 height 924
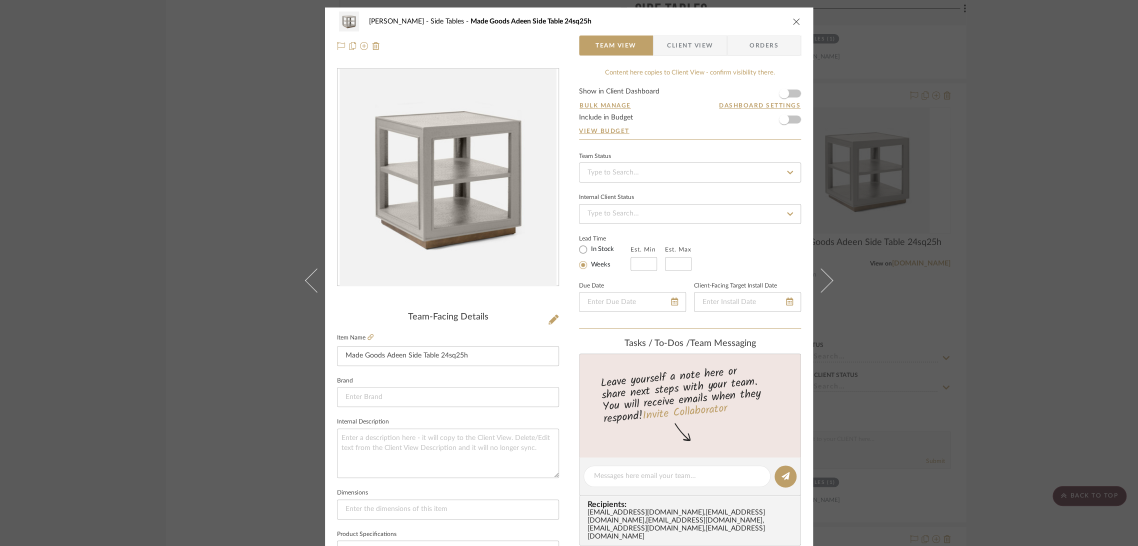
click at [1049, 301] on div "Boutross Side Tables Made Goods Adeen Side Table 24sq25h Team View Client View …" at bounding box center [569, 273] width 1138 height 546
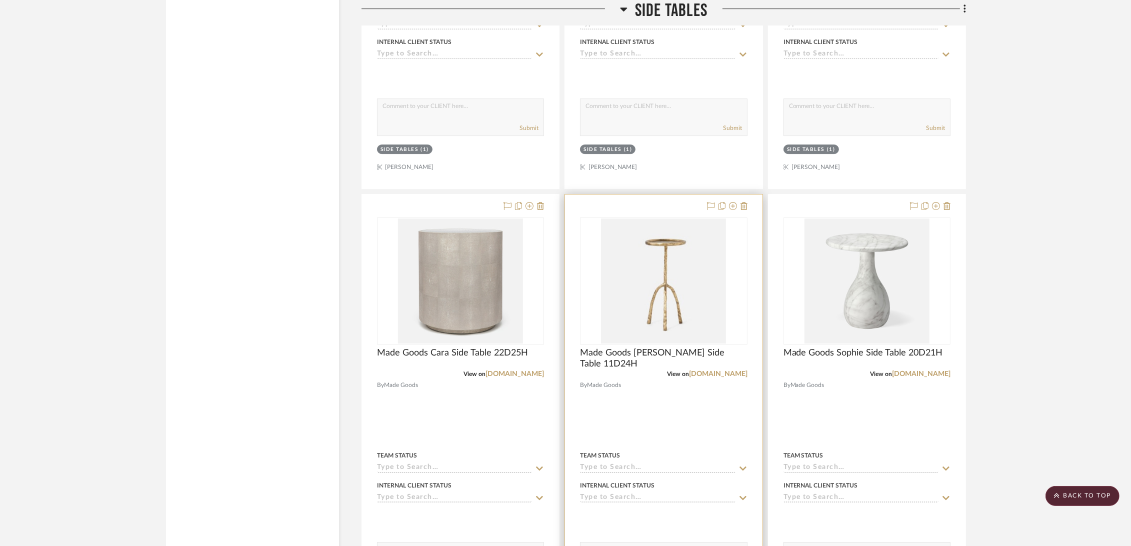
scroll to position [4444, 0]
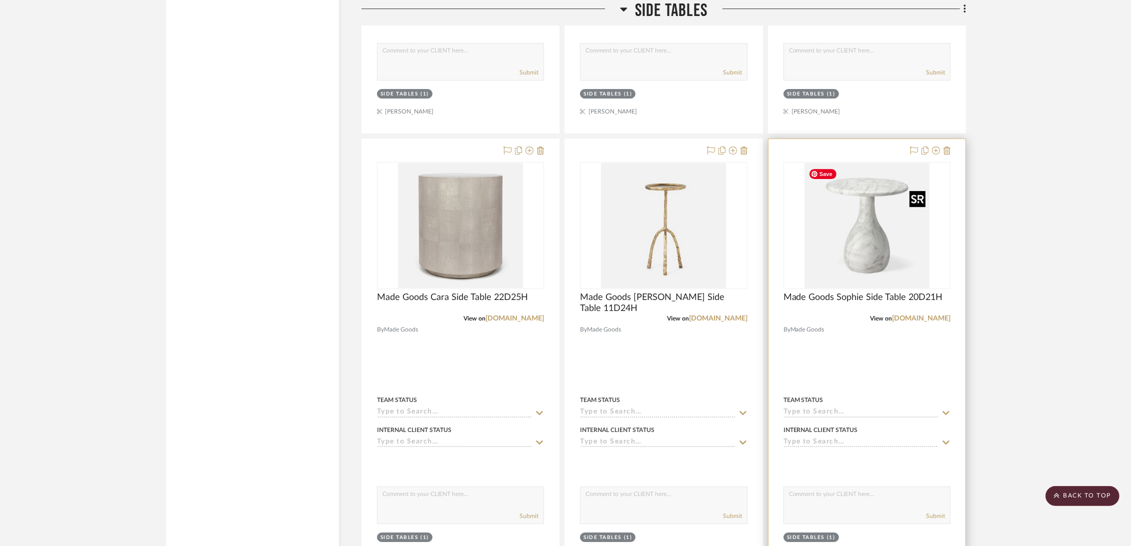
click at [881, 245] on img "0" at bounding box center [867, 225] width 125 height 125
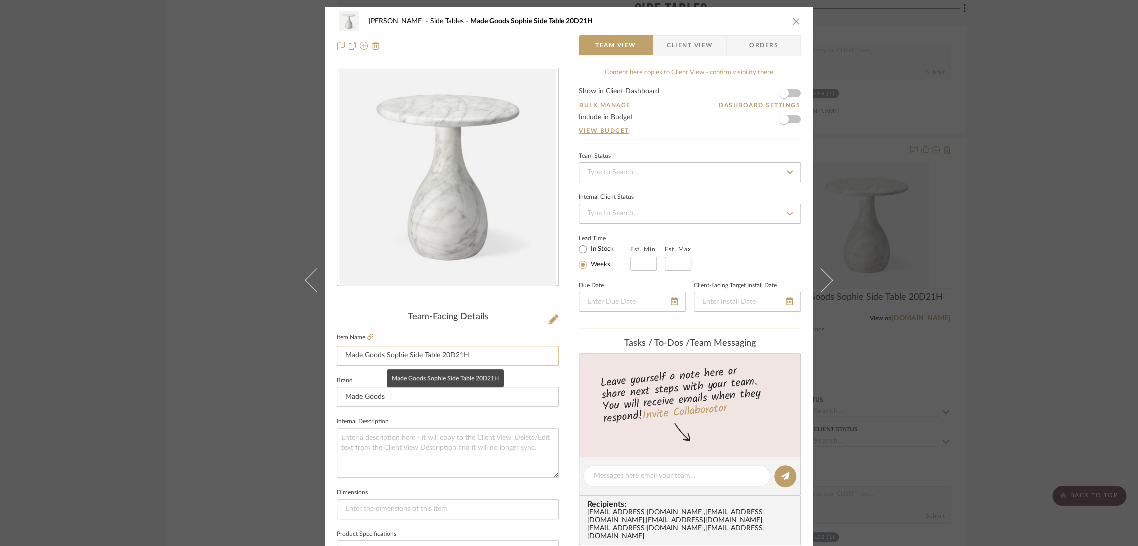
drag, startPoint x: 497, startPoint y: 351, endPoint x: 480, endPoint y: 351, distance: 16.5
click at [496, 350] on input "Made Goods Sophie Side Table 20D21H" at bounding box center [448, 356] width 222 height 20
drag, startPoint x: 480, startPoint y: 351, endPoint x: 250, endPoint y: 360, distance: 229.7
click at [250, 360] on div "Boutross Side Tables Made Goods Sophie Side Table 20D21H Team View Client View …" at bounding box center [569, 273] width 1138 height 546
click at [1076, 263] on div "Boutross Side Tables Made Goods Sophie Side Table 20D21H Team View Client View …" at bounding box center [569, 273] width 1138 height 546
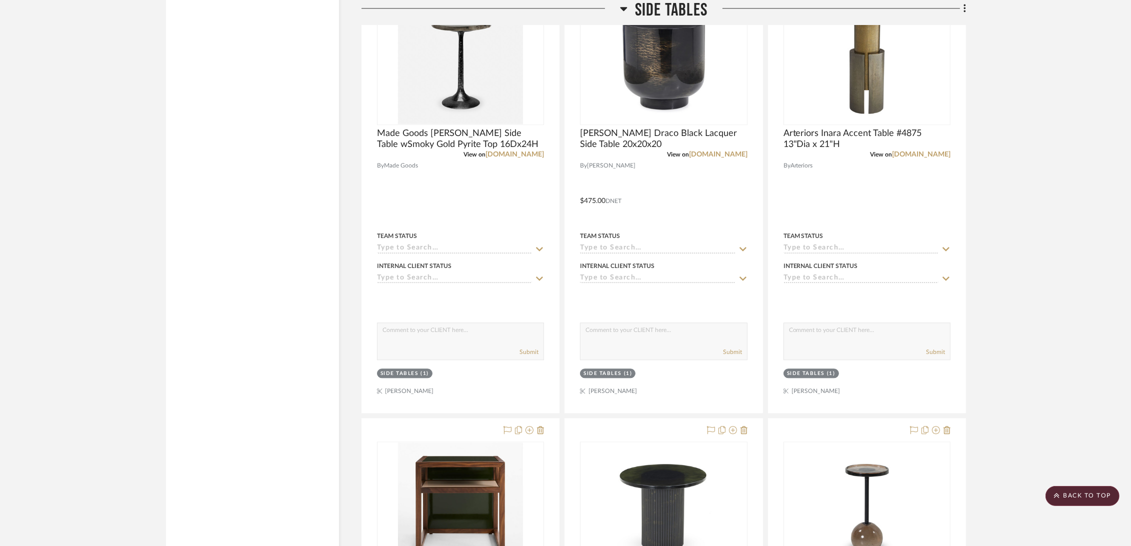
scroll to position [3167, 0]
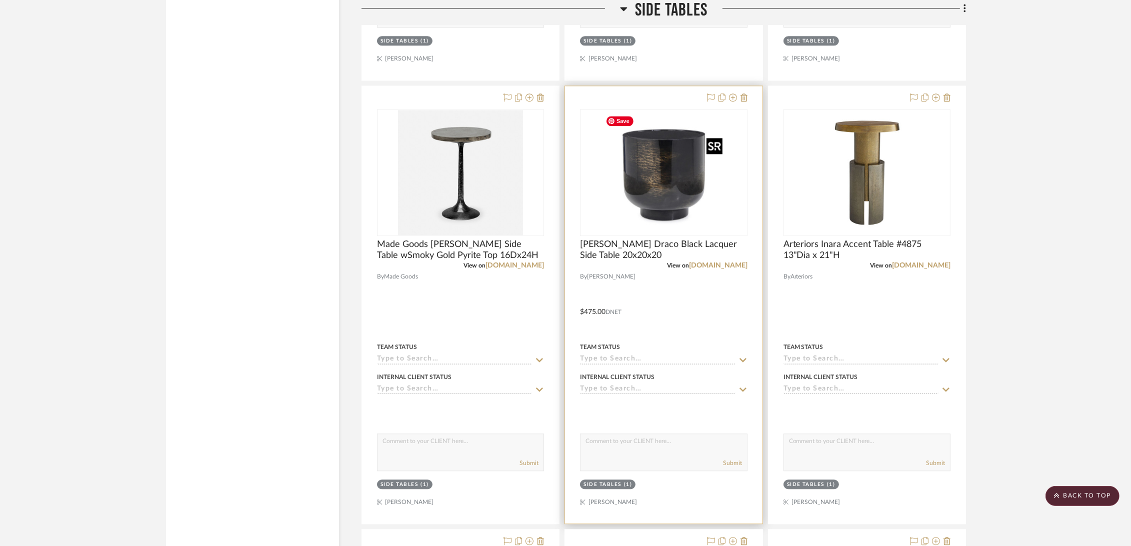
click at [641, 179] on img "0" at bounding box center [663, 172] width 125 height 125
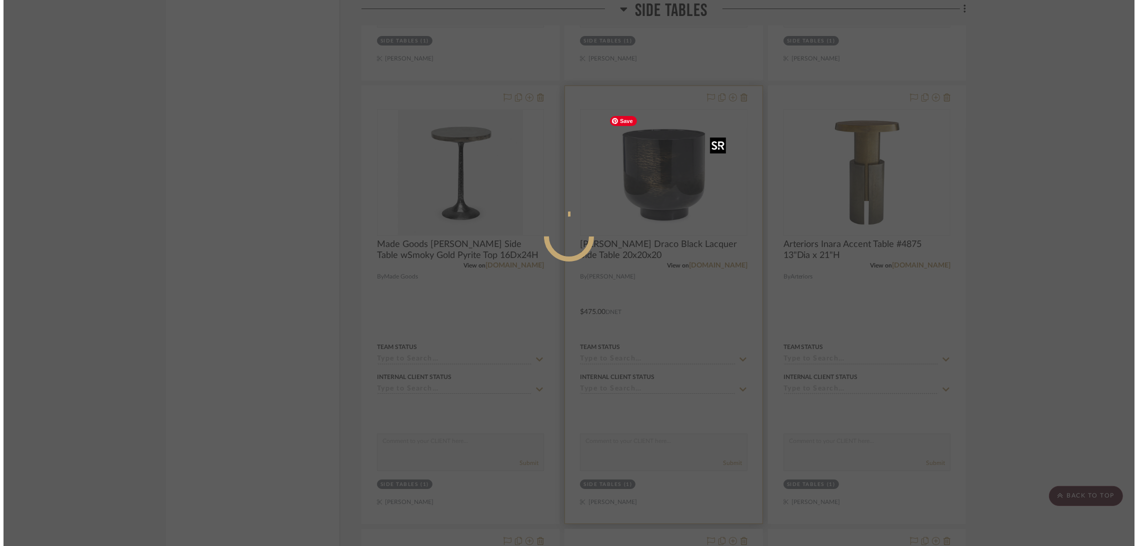
scroll to position [0, 0]
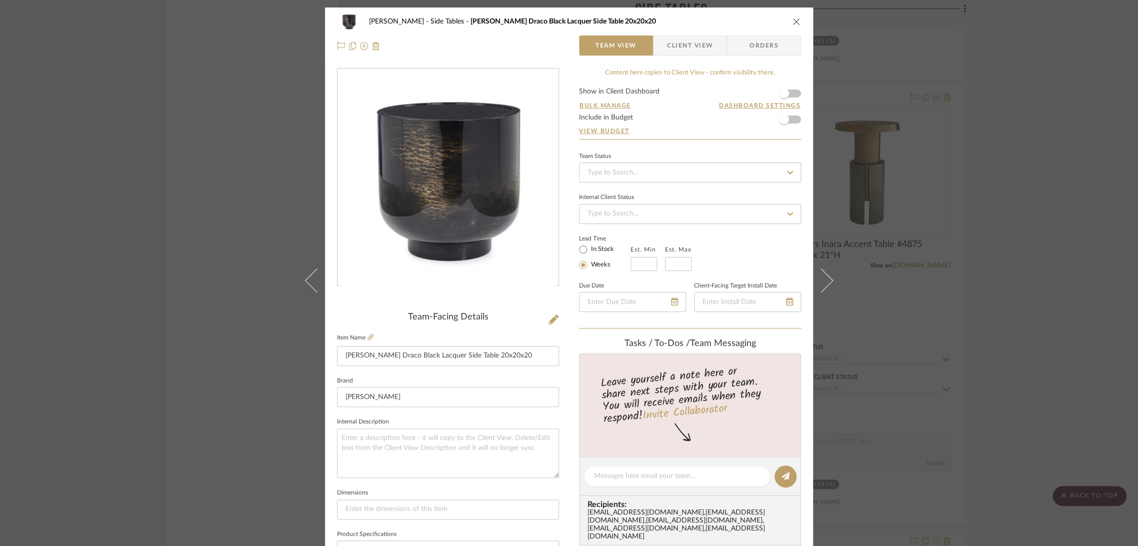
click at [1054, 172] on div "Boutross Side Tables John Richard Draco Black Lacquer Side Table 20x20x20 Team …" at bounding box center [569, 273] width 1138 height 546
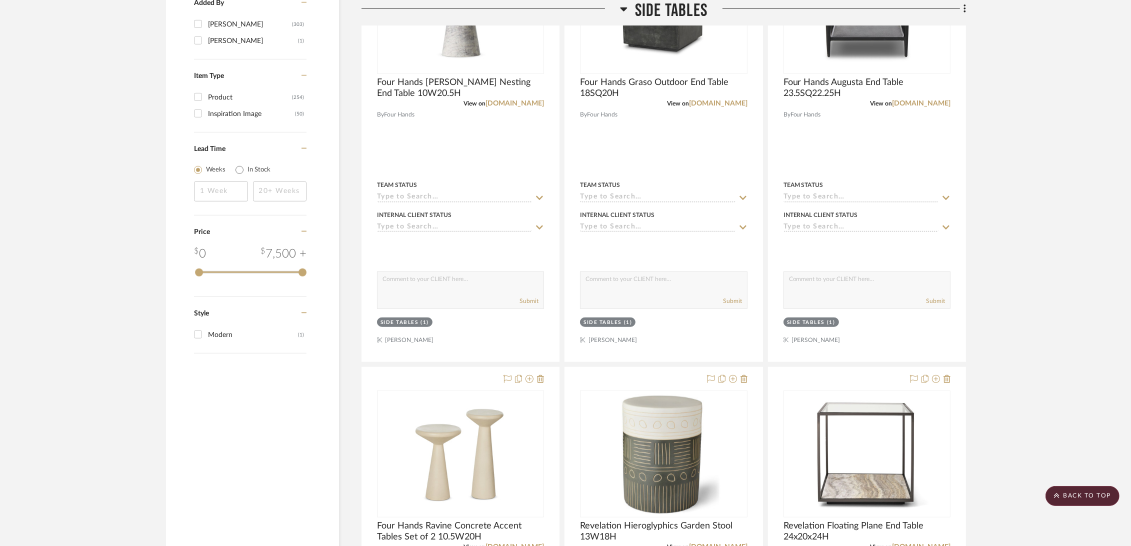
scroll to position [833, 0]
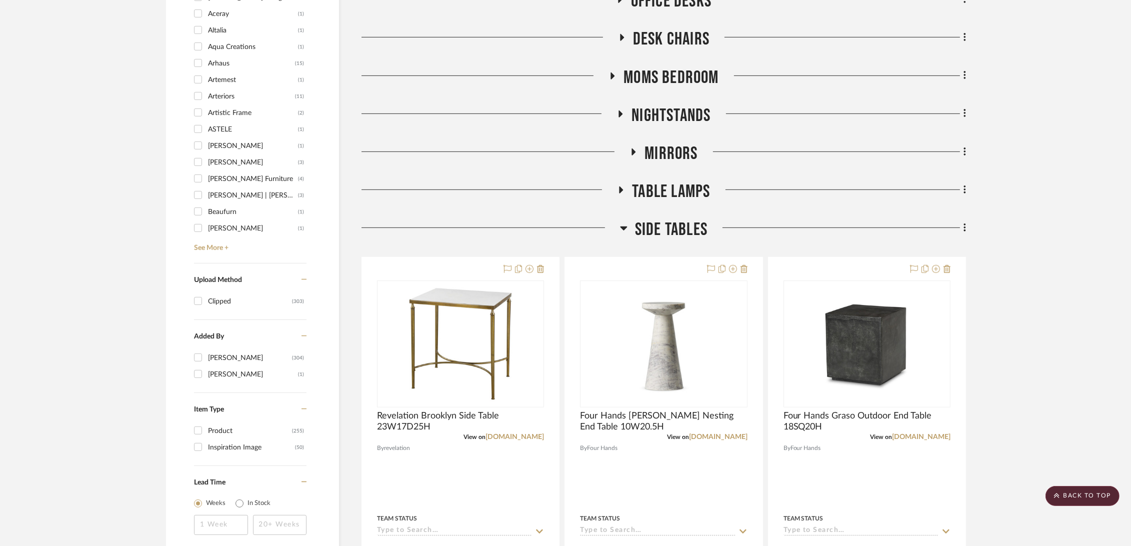
scroll to position [1000, 0]
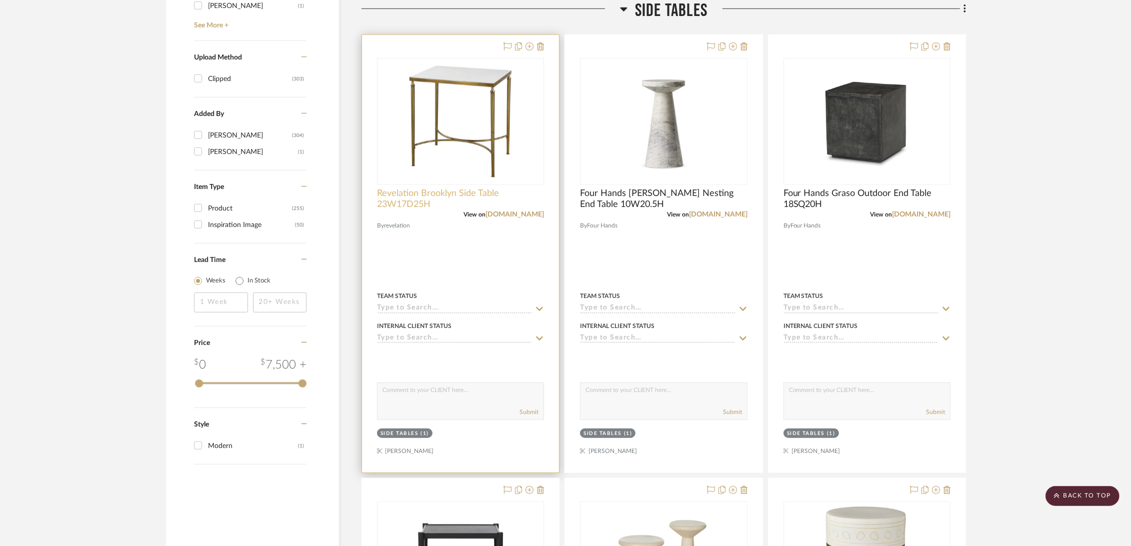
click at [463, 196] on span "Revelation Brooklyn Side Table 23W17D25H" at bounding box center [460, 199] width 167 height 22
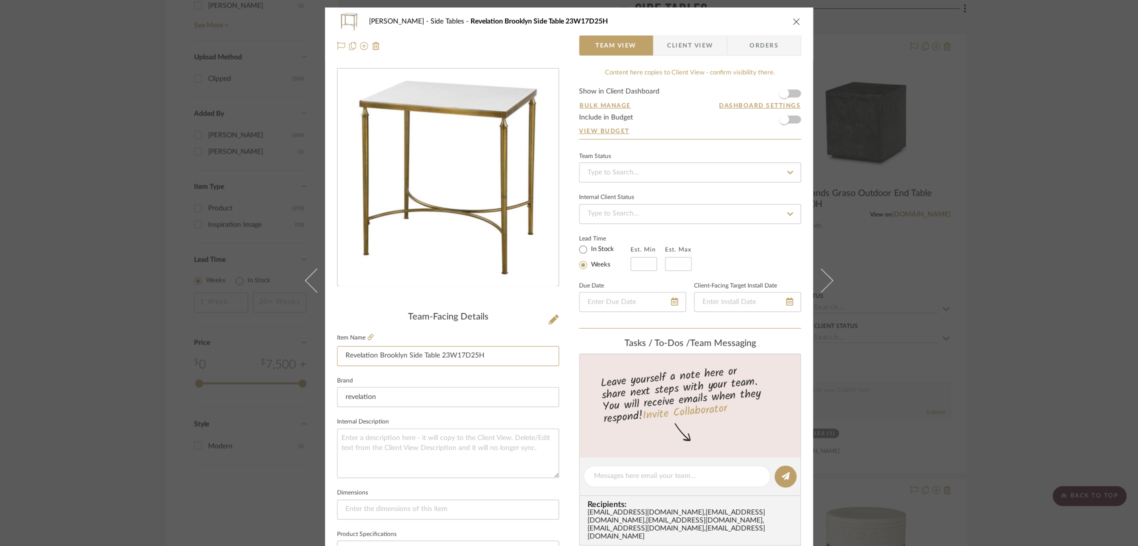
drag, startPoint x: 495, startPoint y: 352, endPoint x: 242, endPoint y: 360, distance: 253.6
click at [242, 360] on div "Boutross Side Tables Revelation Brooklyn Side Table 23W17D25H Team View Client …" at bounding box center [569, 273] width 1138 height 546
click at [796, 20] on icon "close" at bounding box center [797, 22] width 8 height 8
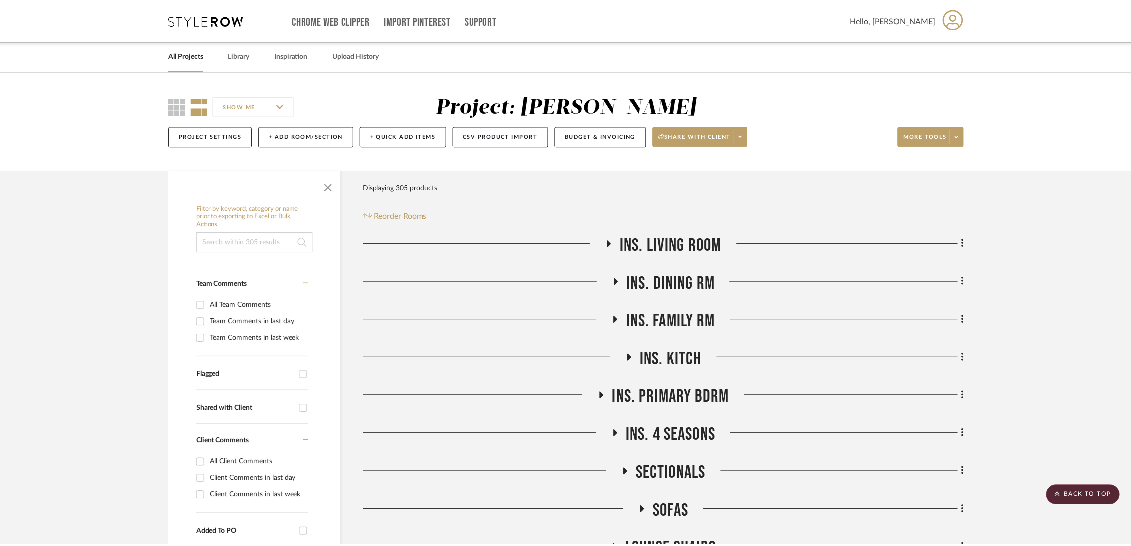
scroll to position [1000, 0]
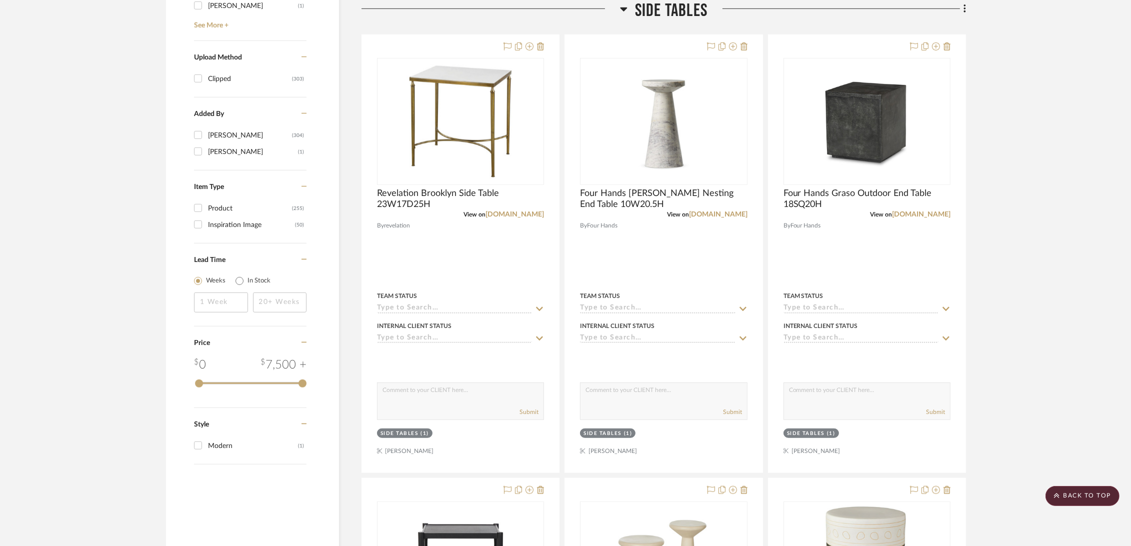
click at [987, 289] on project-details-page "SHOW ME Project: Boutross Project Settings + Add Room/Section + Quick Add Items…" at bounding box center [565, 498] width 1131 height 2852
click at [1024, 226] on project-details-page "SHOW ME Project: Boutross Project Settings + Add Room/Section + Quick Add Items…" at bounding box center [565, 498] width 1131 height 2852
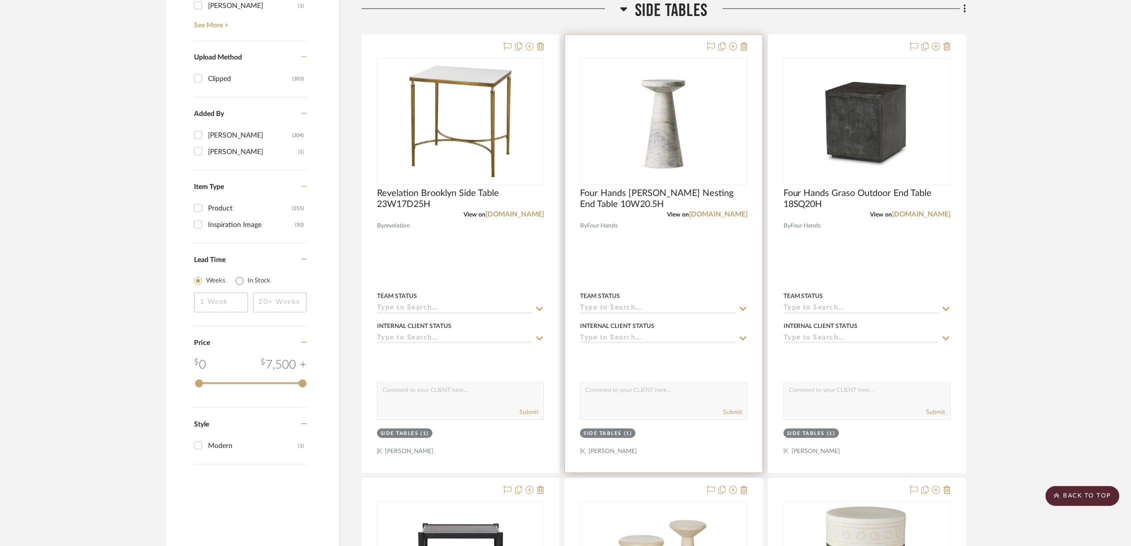
scroll to position [833, 0]
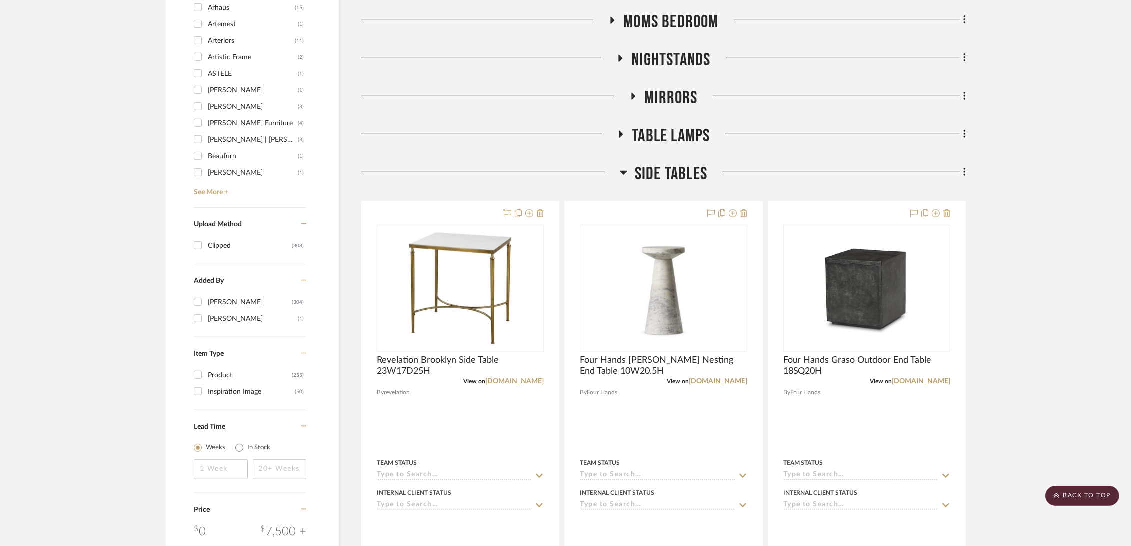
click at [655, 167] on span "Side Tables" at bounding box center [671, 175] width 73 height 22
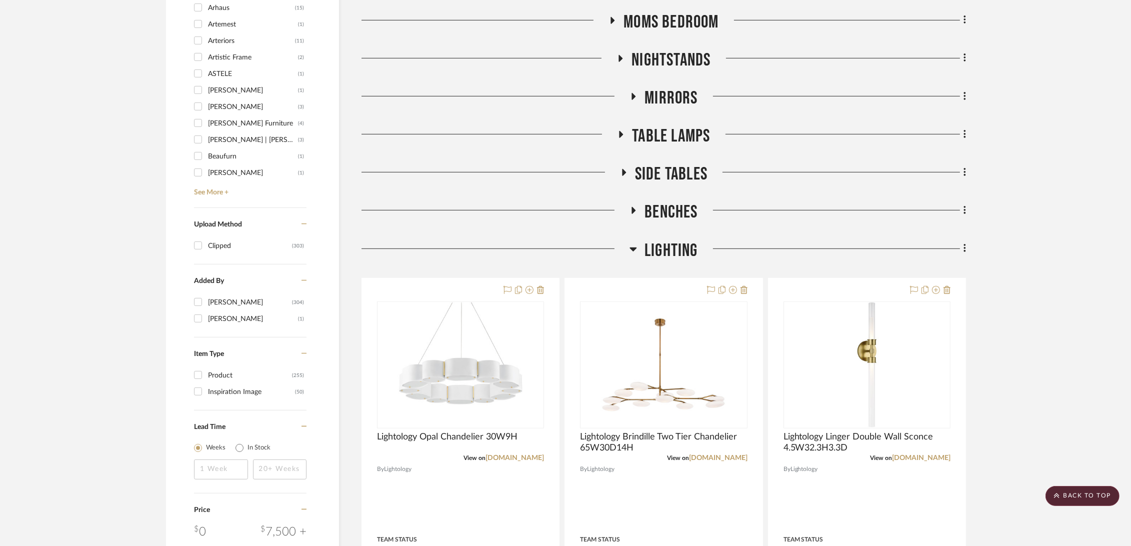
click at [650, 26] on span "Moms Bedroom" at bounding box center [671, 23] width 95 height 22
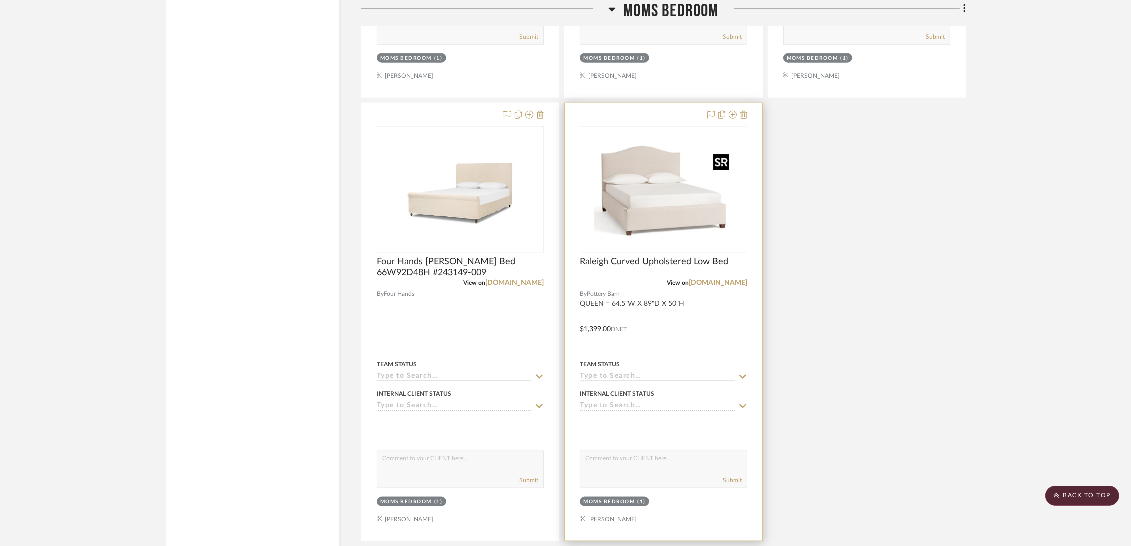
scroll to position [2056, 0]
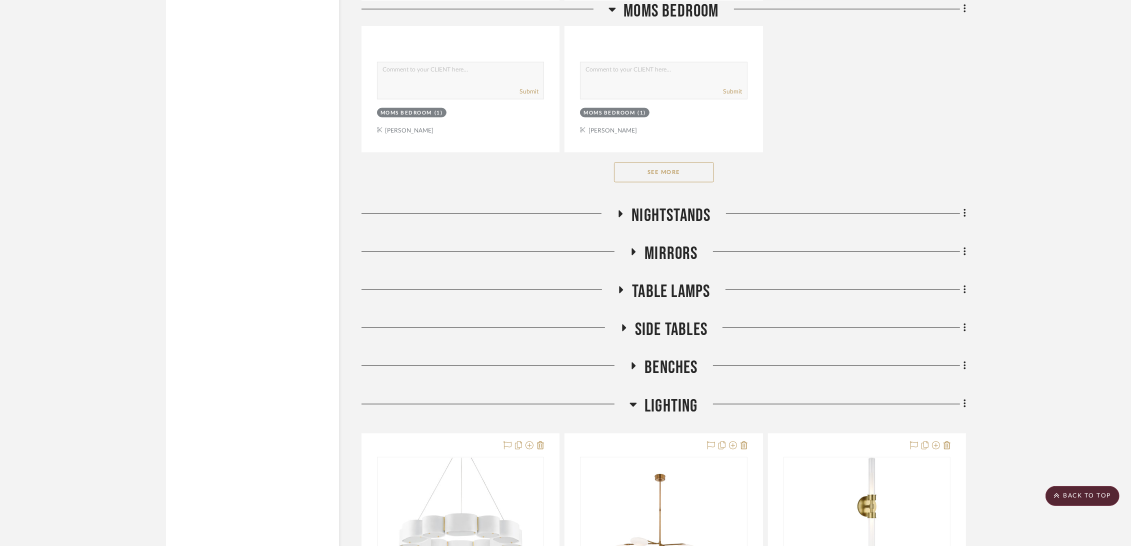
click at [664, 171] on button "See More" at bounding box center [664, 173] width 100 height 20
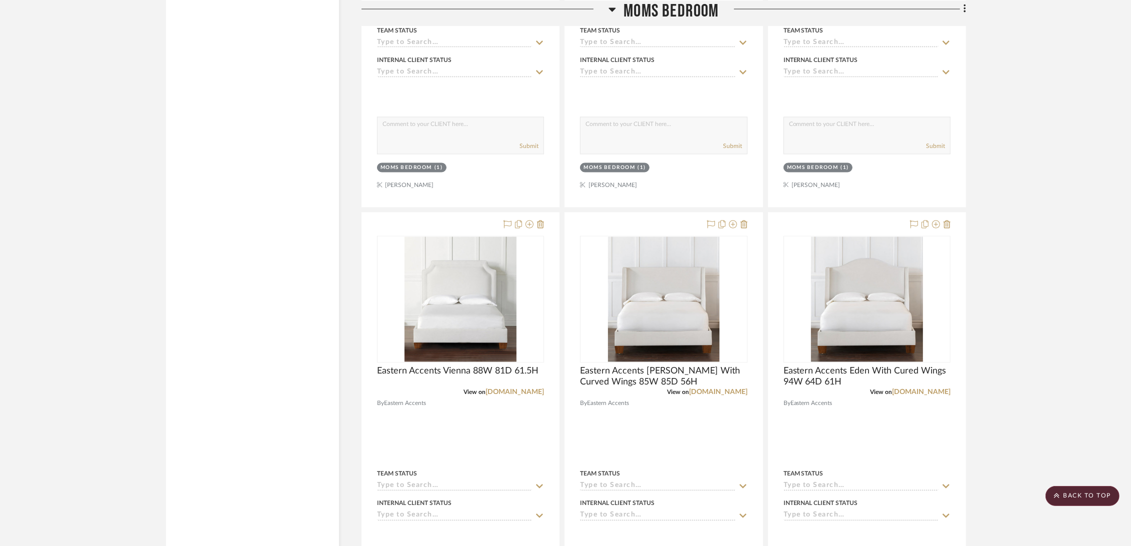
scroll to position [2556, 0]
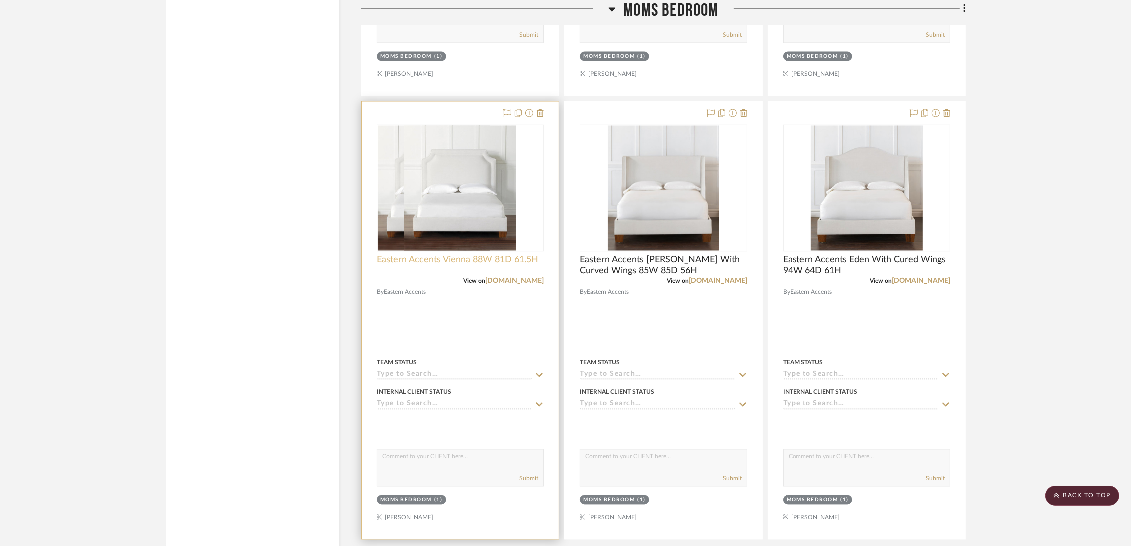
click at [459, 256] on span "Eastern Accents Vienna 88W 81D 61.5H" at bounding box center [458, 260] width 162 height 11
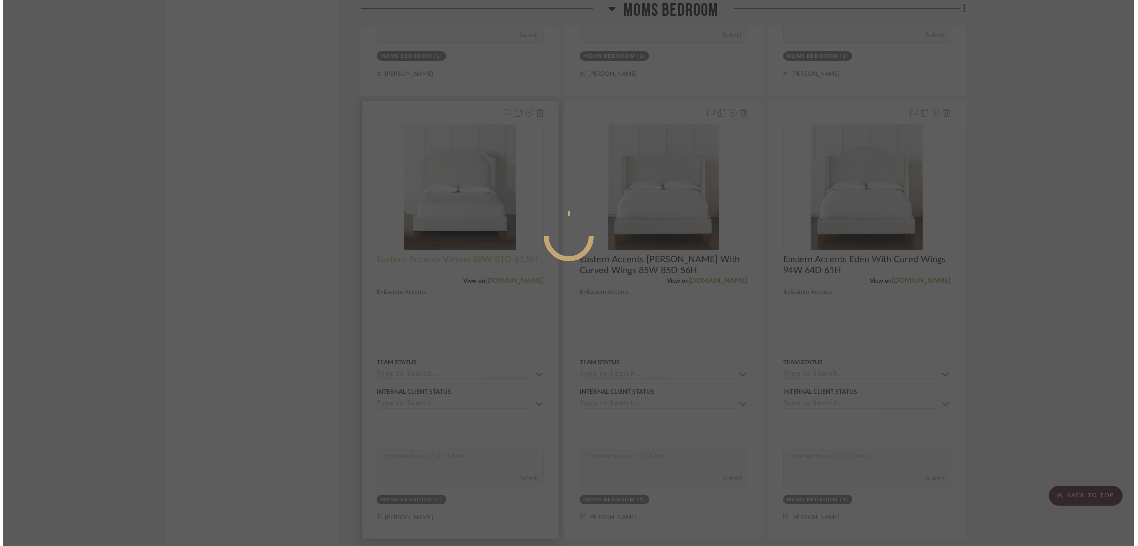
scroll to position [0, 0]
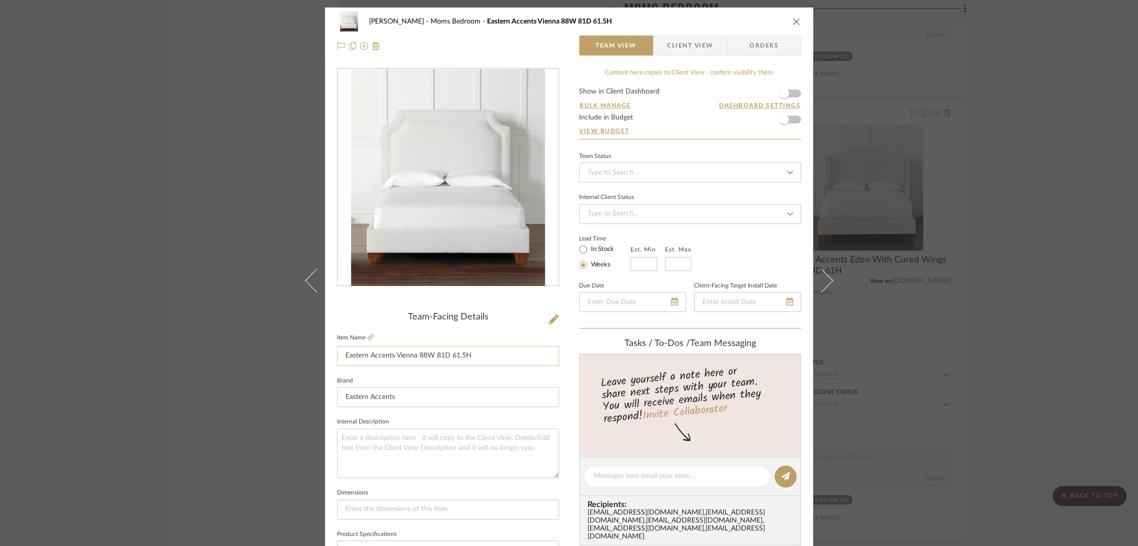
click at [461, 361] on input "Eastern Accents Vienna 88W 81D 61.5H" at bounding box center [448, 356] width 222 height 20
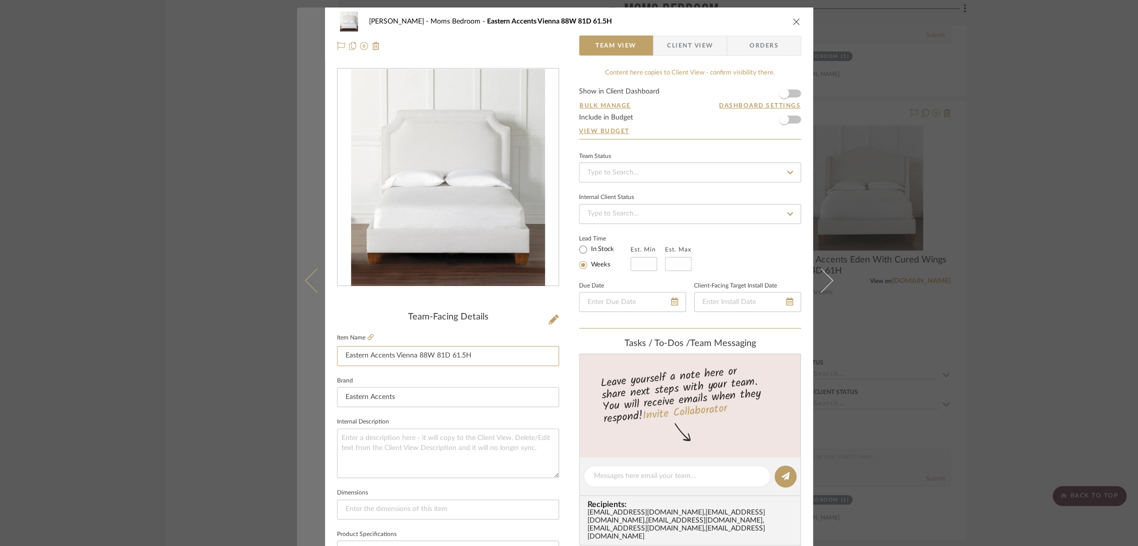
drag, startPoint x: 447, startPoint y: 355, endPoint x: 300, endPoint y: 352, distance: 147.0
click at [300, 352] on mat-dialog-content "Boutross Moms Bedroom Eastern Accents Vienna 88W 81D 61.5H Team View Client Vie…" at bounding box center [569, 470] width 544 height 924
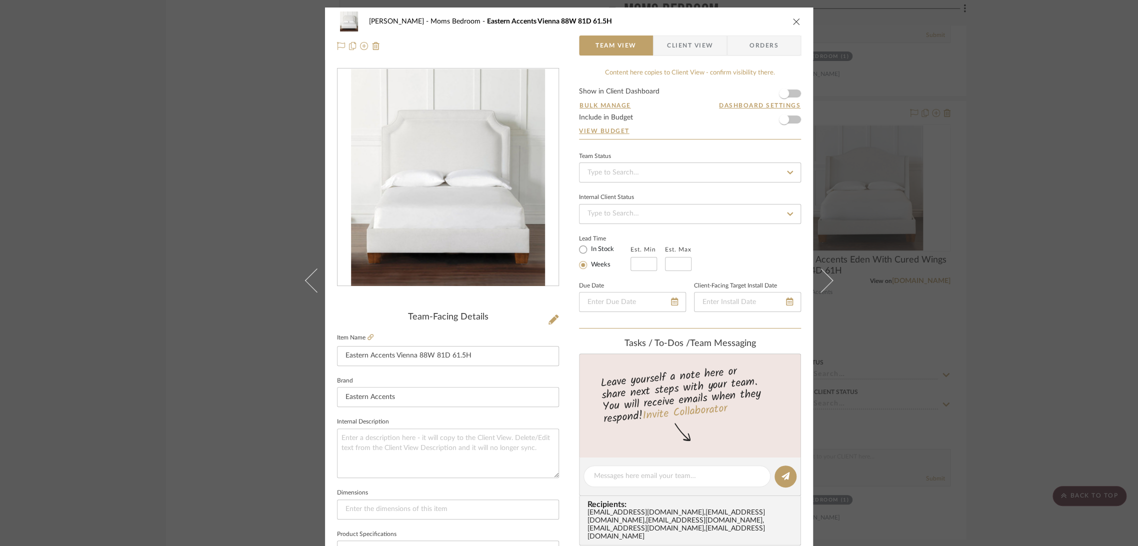
click at [1077, 175] on div "Boutross Moms Bedroom Eastern Accents Vienna 88W 81D 61.5H Team View Client Vie…" at bounding box center [569, 273] width 1138 height 546
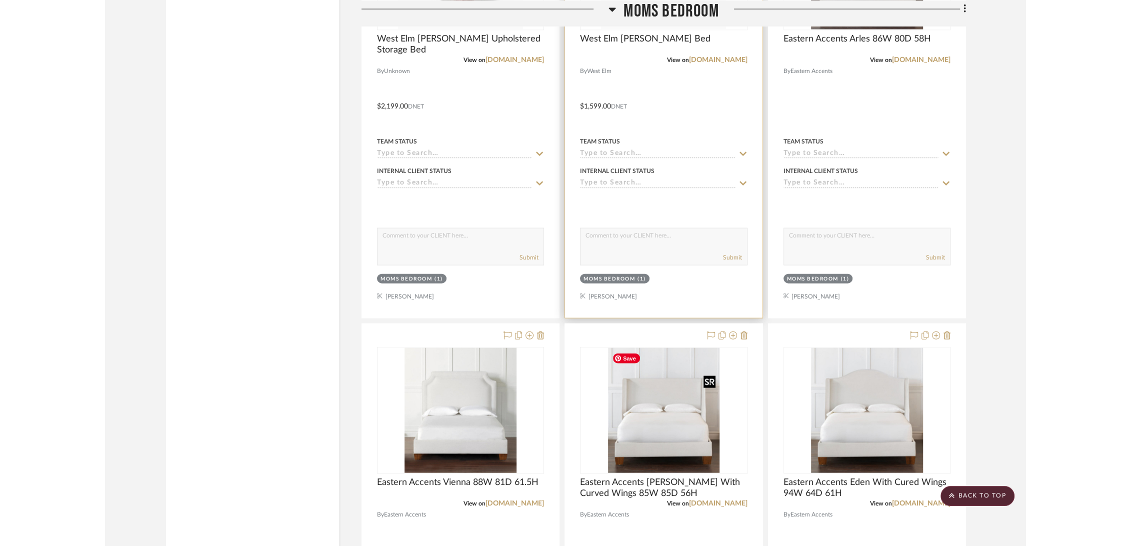
scroll to position [2167, 0]
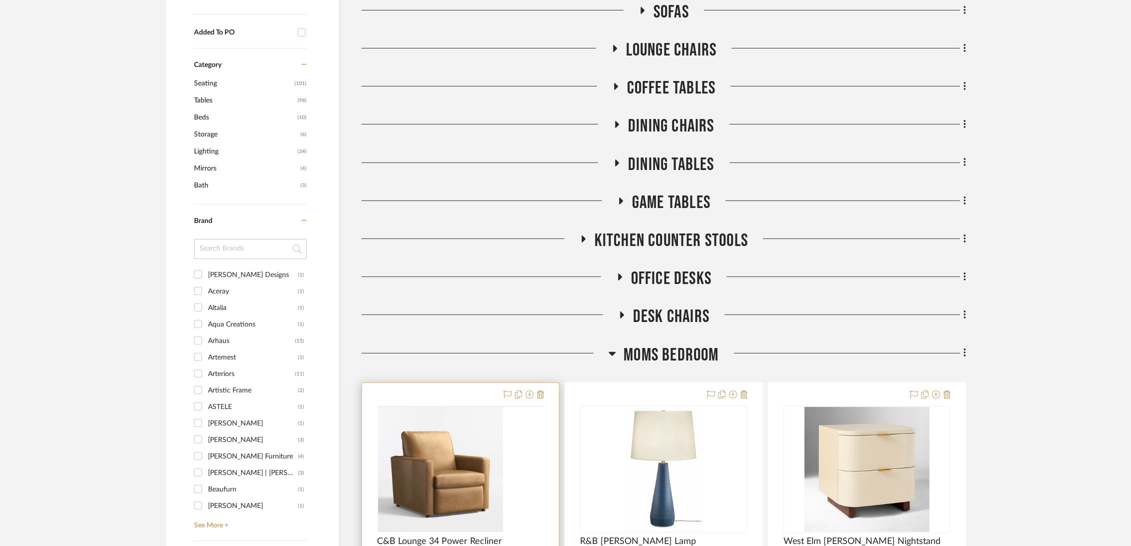
scroll to position [722, 0]
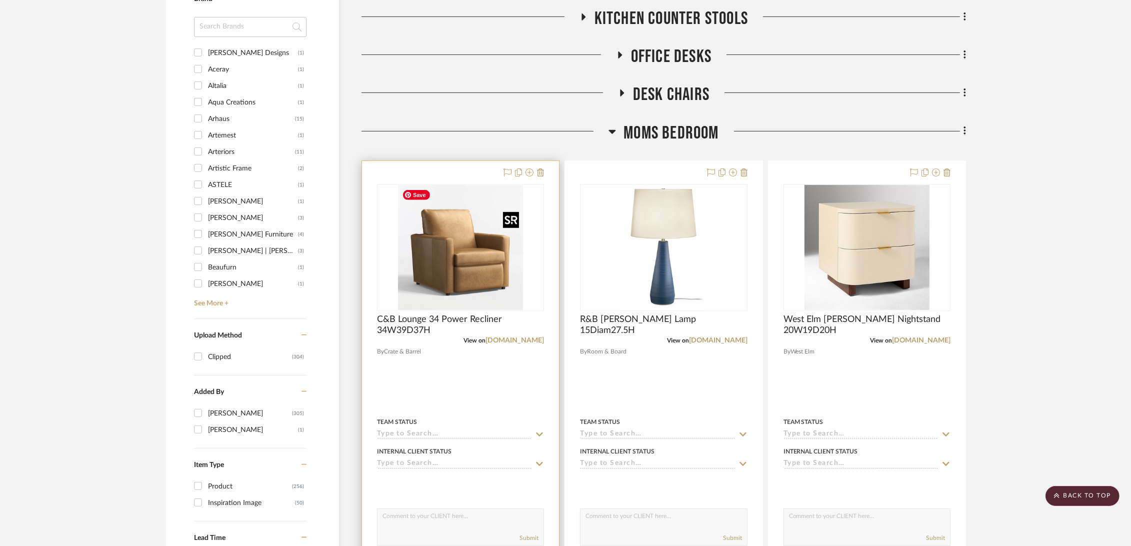
click at [455, 277] on img "0" at bounding box center [460, 247] width 125 height 125
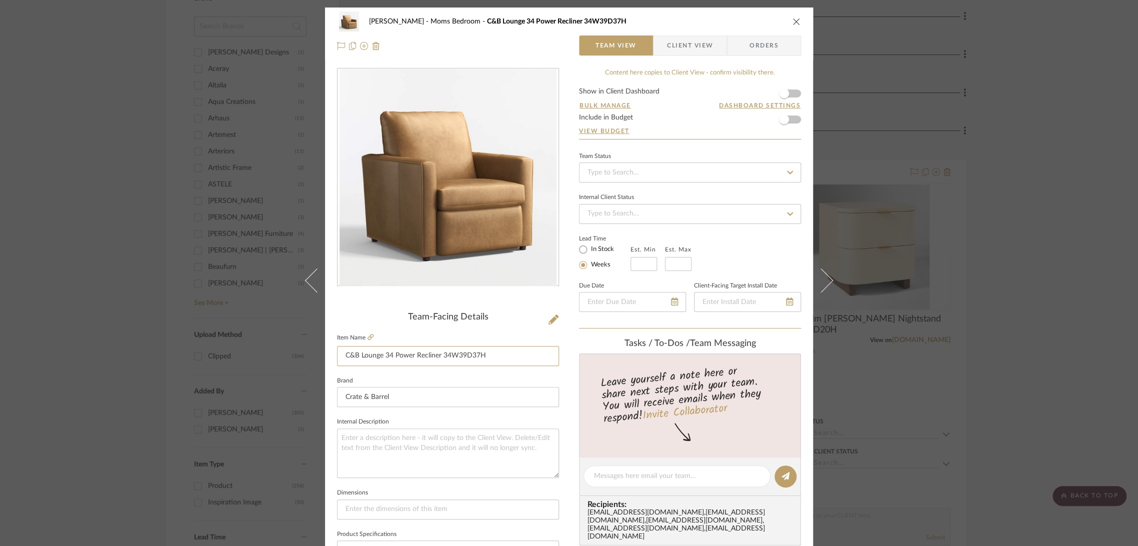
drag, startPoint x: 455, startPoint y: 358, endPoint x: 275, endPoint y: 357, distance: 180.0
click at [275, 357] on div "Boutross Moms Bedroom C&B Lounge 34 Power Recliner 34W39D37H Team View Client V…" at bounding box center [569, 273] width 1138 height 546
click at [1110, 293] on div "Boutross Moms Bedroom C&B Lounge 34 Power Recliner 34W39D37H Team View Client V…" at bounding box center [569, 273] width 1138 height 546
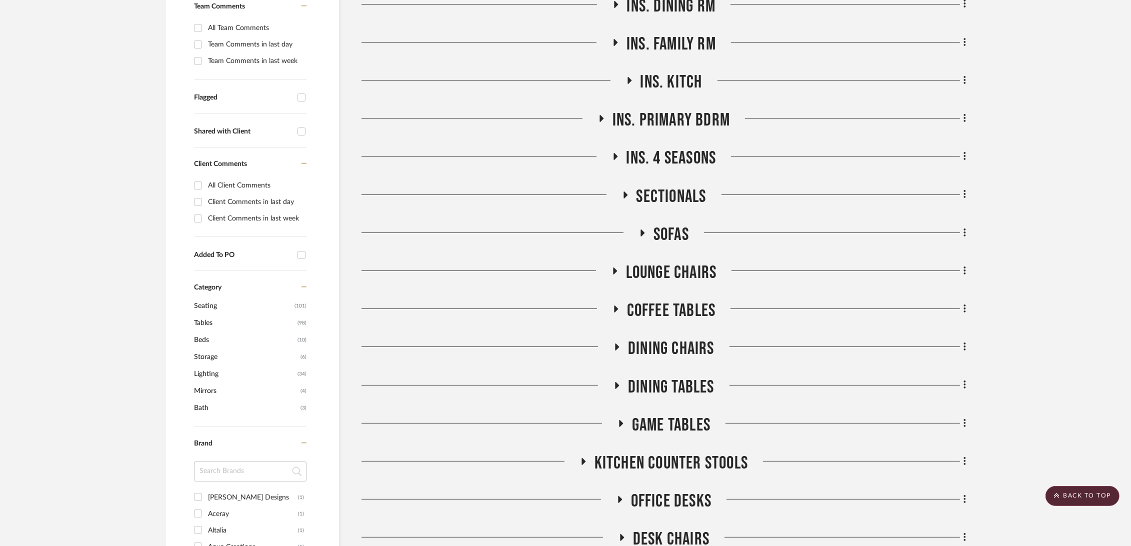
scroll to position [167, 0]
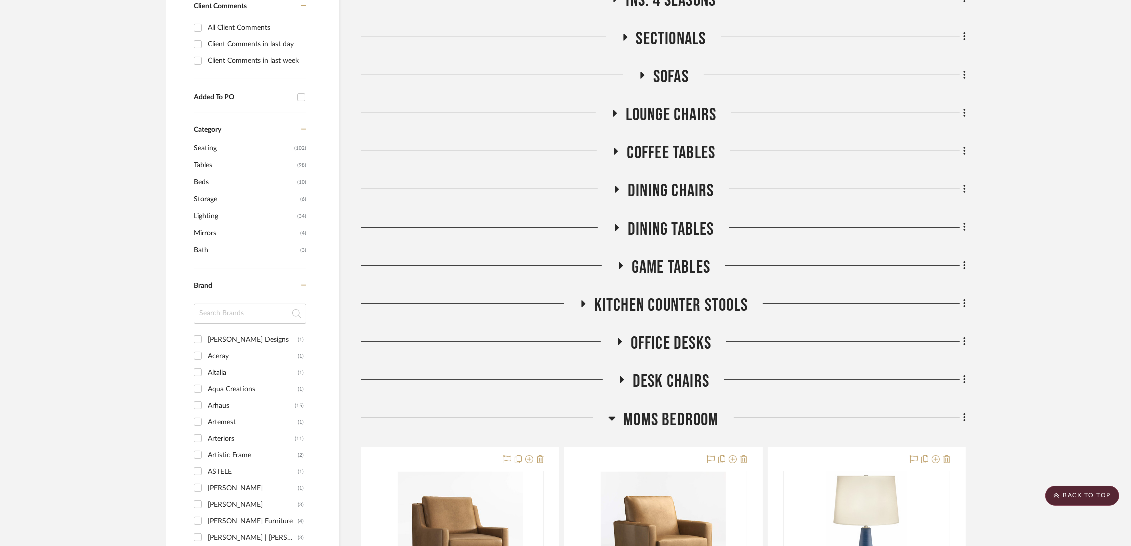
scroll to position [713, 0]
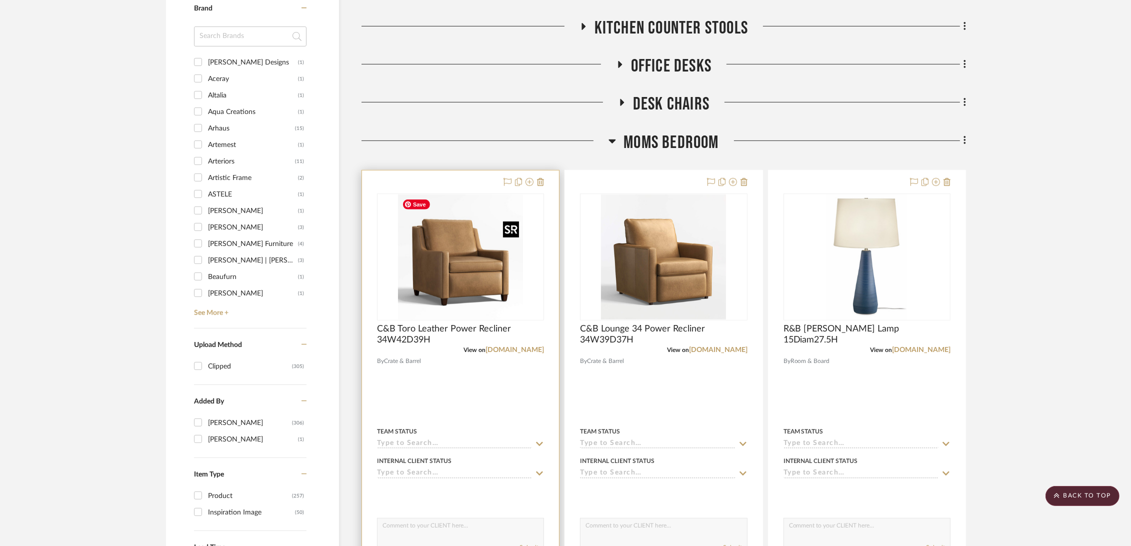
click at [0, 0] on img at bounding box center [0, 0] width 0 height 0
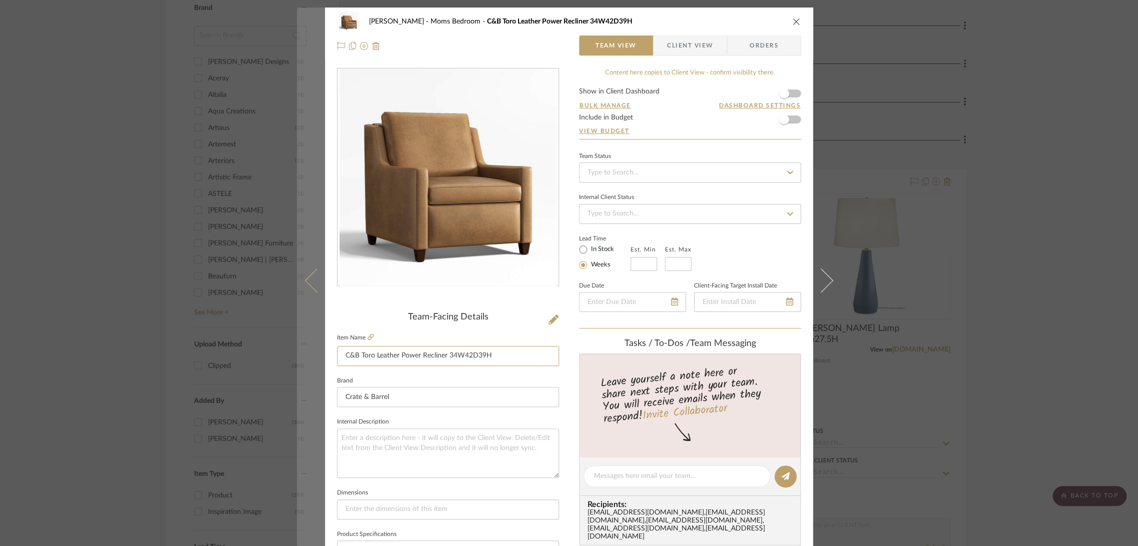
drag, startPoint x: 495, startPoint y: 351, endPoint x: 293, endPoint y: 351, distance: 202.0
click at [297, 351] on mat-dialog-content "[PERSON_NAME] Moms Bedroom C&B Toro Leather Power Recliner 34W42D39H Team View …" at bounding box center [569, 470] width 544 height 924
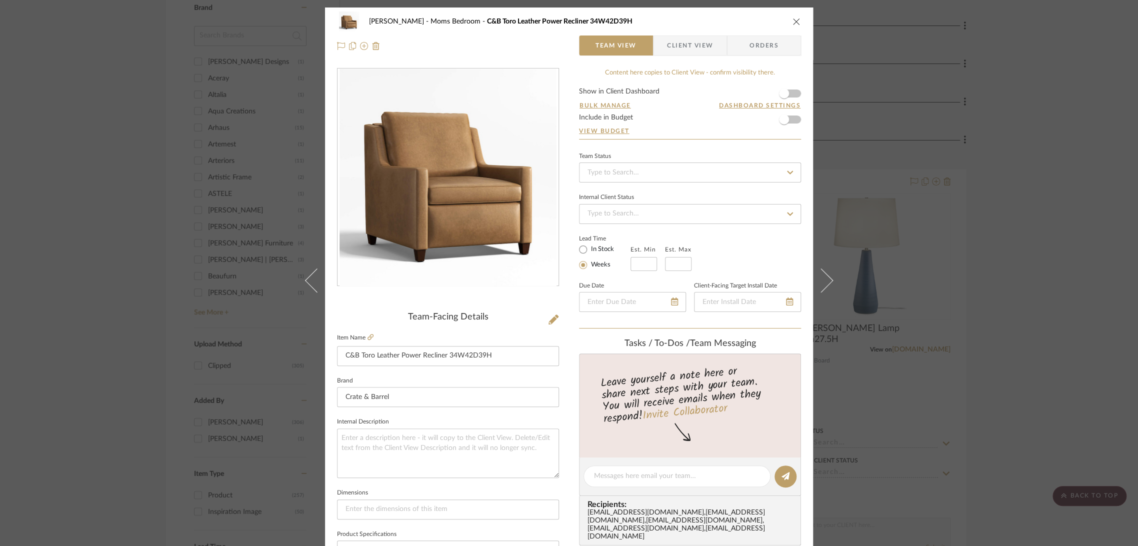
click at [1010, 250] on div "[PERSON_NAME] Moms Bedroom C&B Toro Leather Power Recliner 34W42D39H Team View …" at bounding box center [569, 273] width 1138 height 546
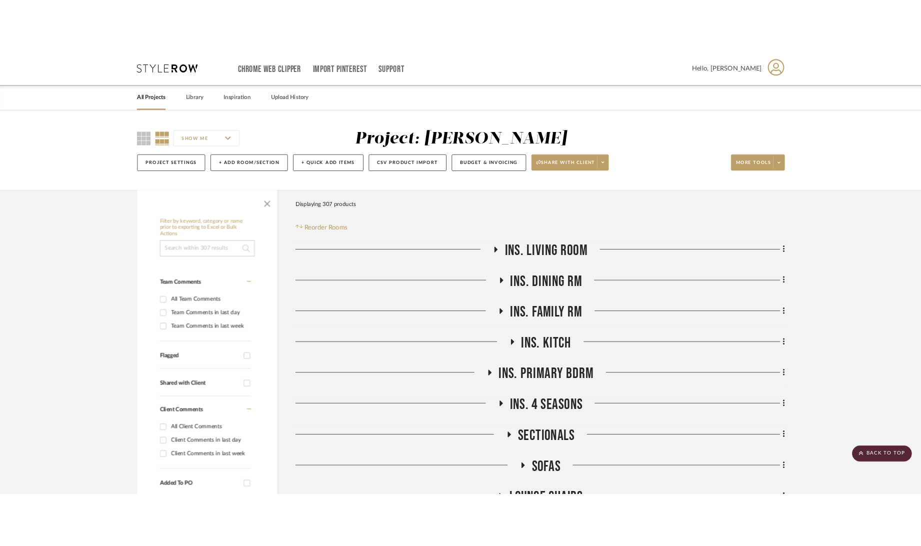
scroll to position [713, 0]
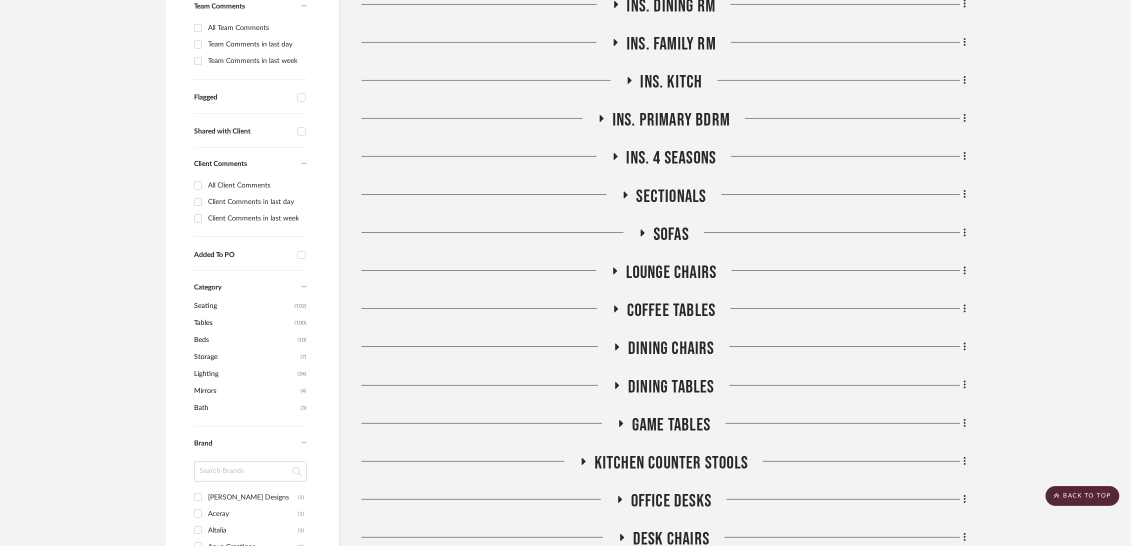
scroll to position [556, 0]
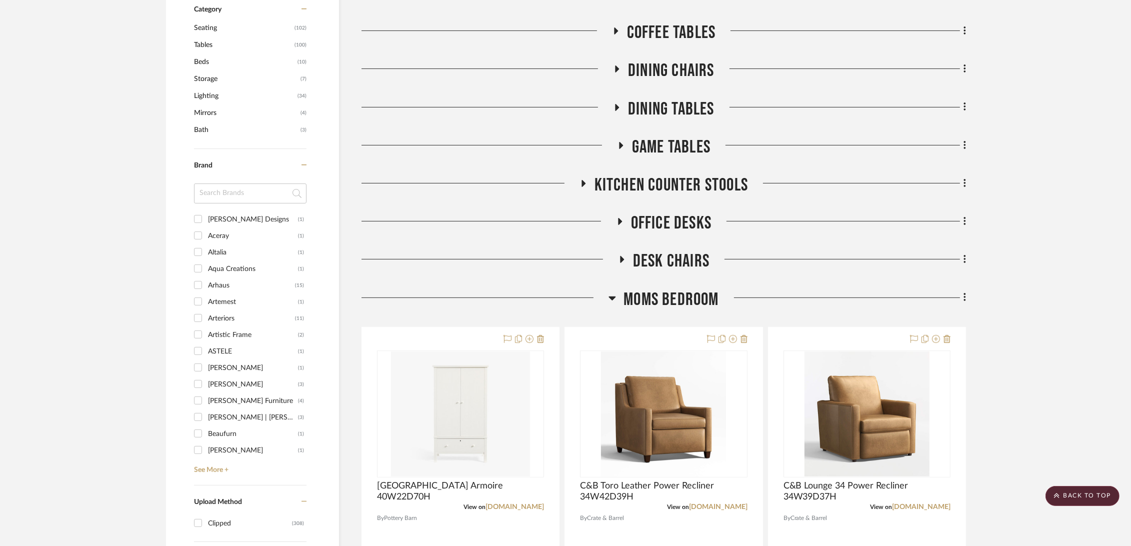
click at [644, 300] on span "Moms Bedroom" at bounding box center [671, 300] width 95 height 22
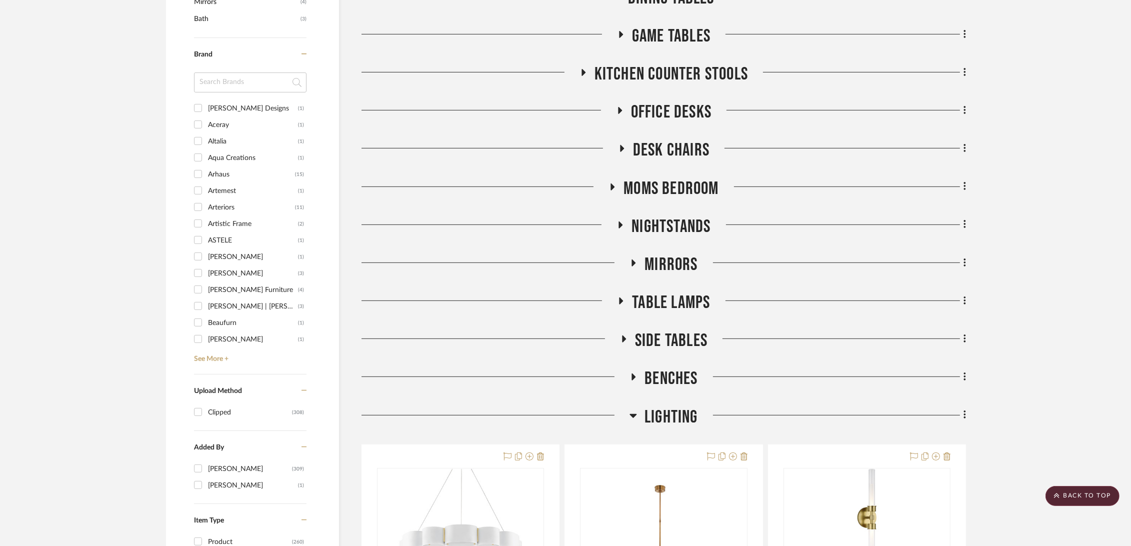
scroll to position [722, 0]
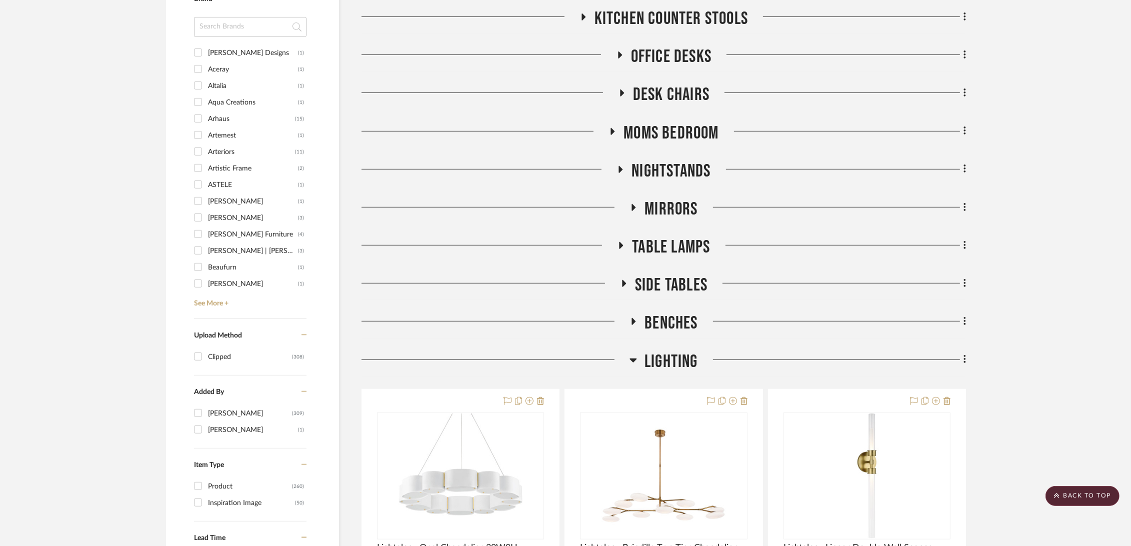
click at [677, 287] on span "Side Tables" at bounding box center [671, 286] width 73 height 22
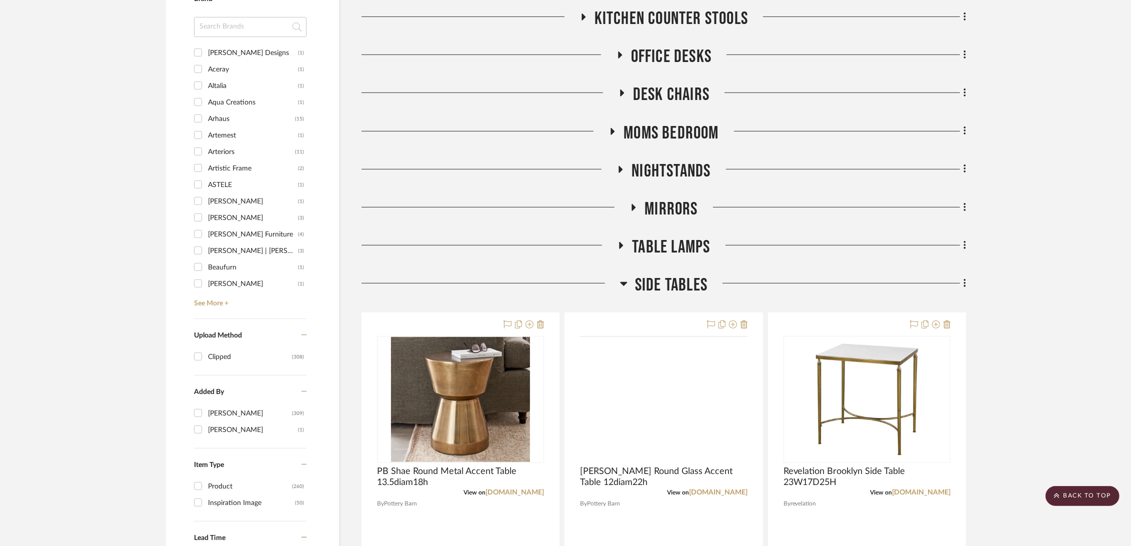
scroll to position [944, 0]
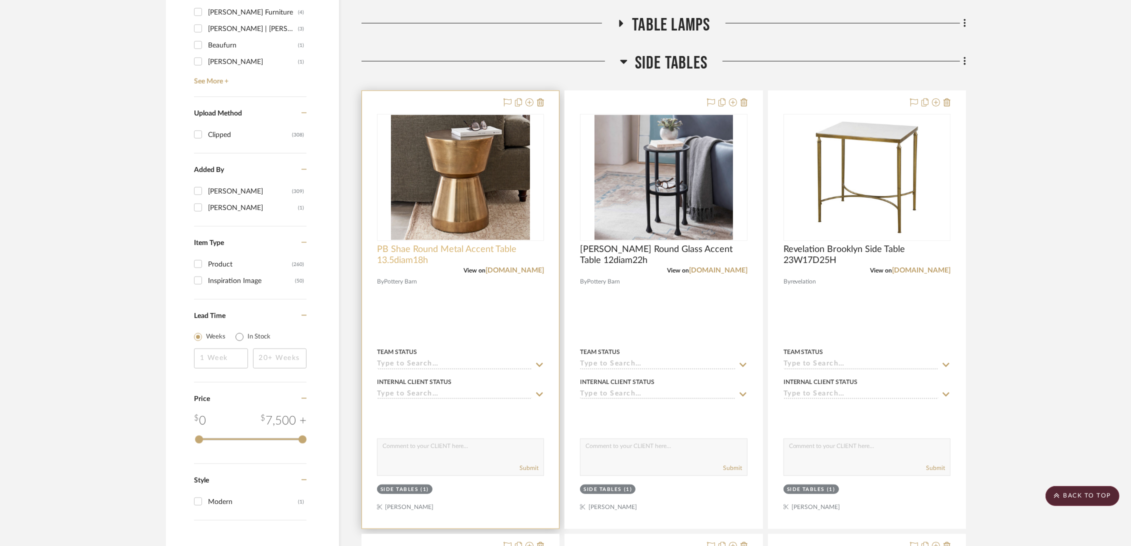
click at [480, 255] on span "PB Shae Round Metal Accent Table 13.5diam18h" at bounding box center [460, 255] width 167 height 22
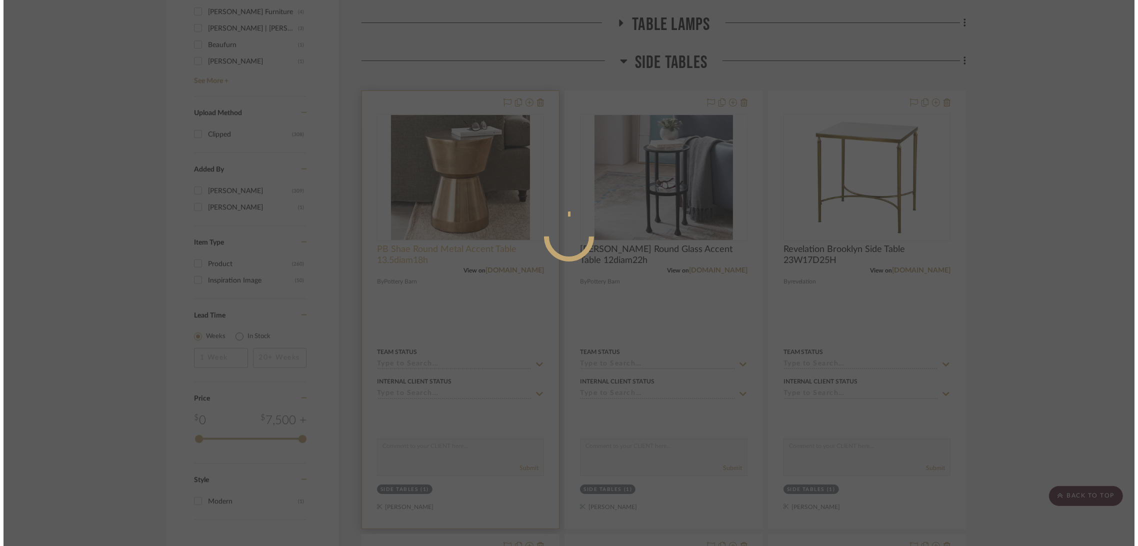
scroll to position [0, 0]
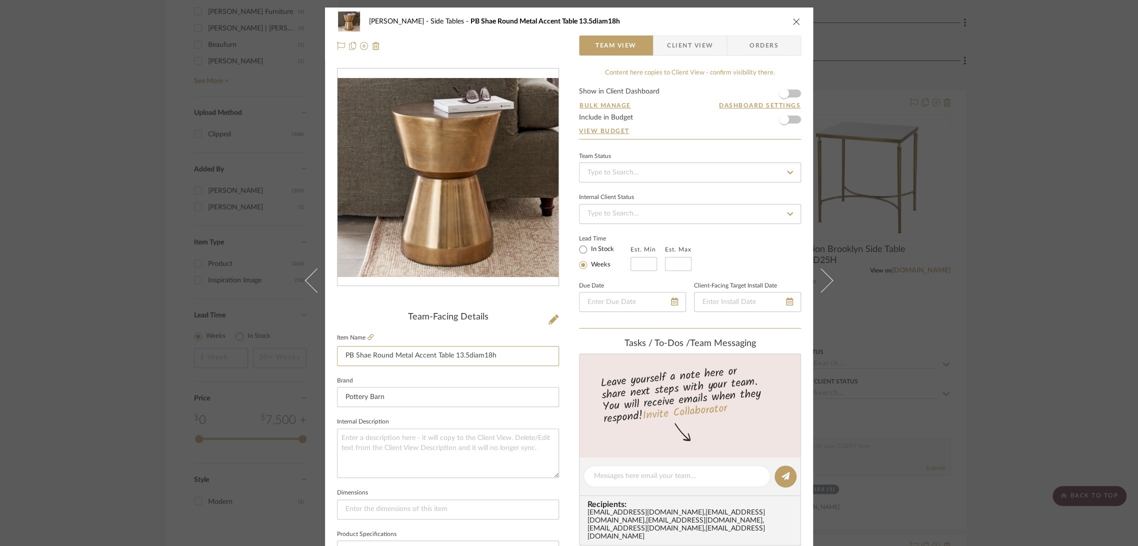
drag, startPoint x: 510, startPoint y: 350, endPoint x: 284, endPoint y: 355, distance: 226.0
click at [284, 355] on div "[PERSON_NAME] Side Tables PB Shae Round Metal Accent Table 13.5diam18h Team Vie…" at bounding box center [569, 273] width 1138 height 546
drag, startPoint x: 988, startPoint y: 235, endPoint x: 991, endPoint y: 157, distance: 78.5
click at [927, 235] on div "[PERSON_NAME] Side Tables PB Shae Round Metal Accent Table 13.5diam18h Team Vie…" at bounding box center [569, 273] width 1138 height 546
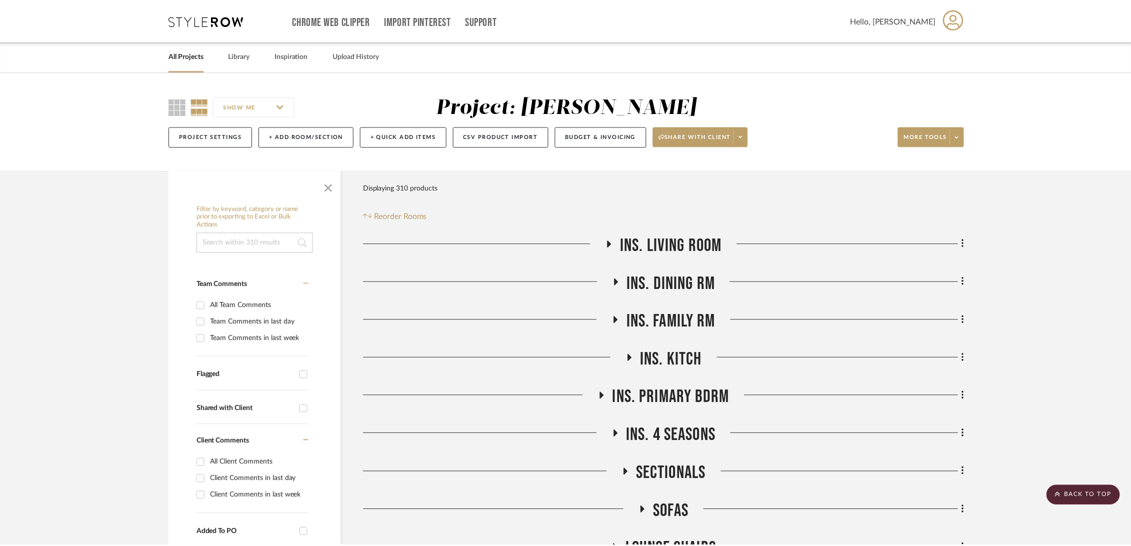
scroll to position [944, 0]
